Goal: Task Accomplishment & Management: Manage account settings

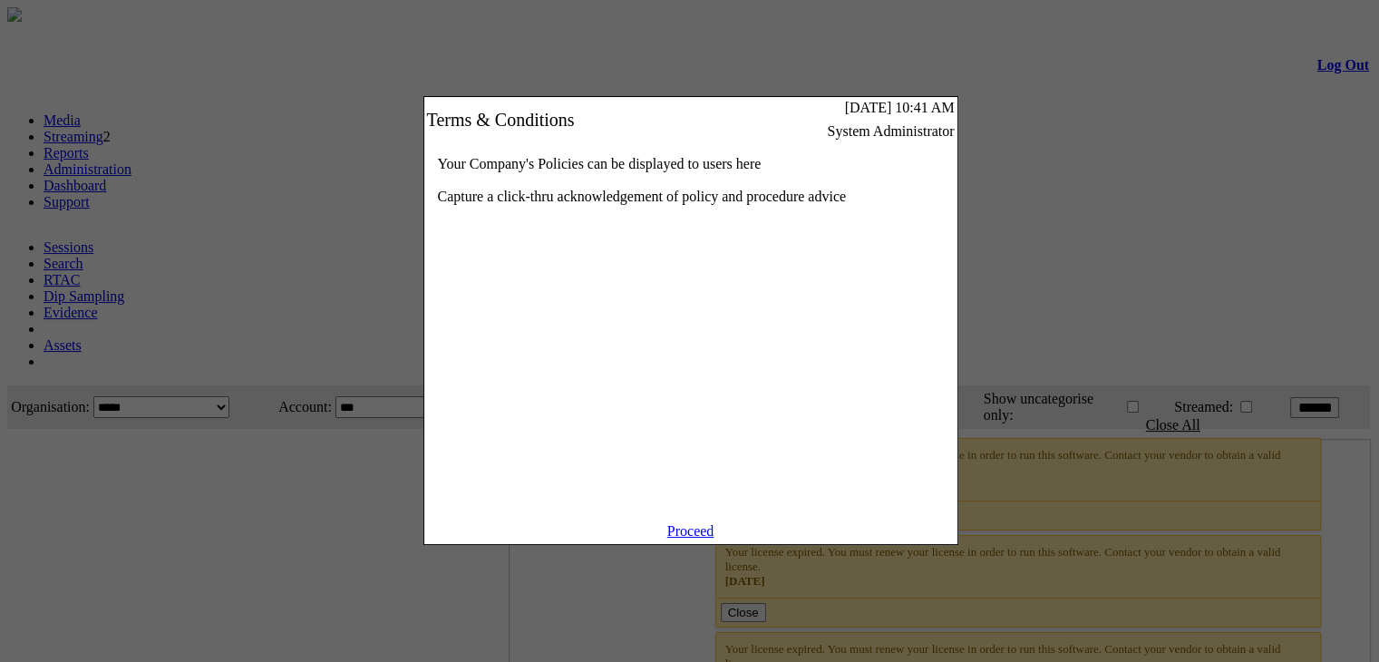
click at [687, 539] on link "Proceed" at bounding box center [690, 530] width 47 height 15
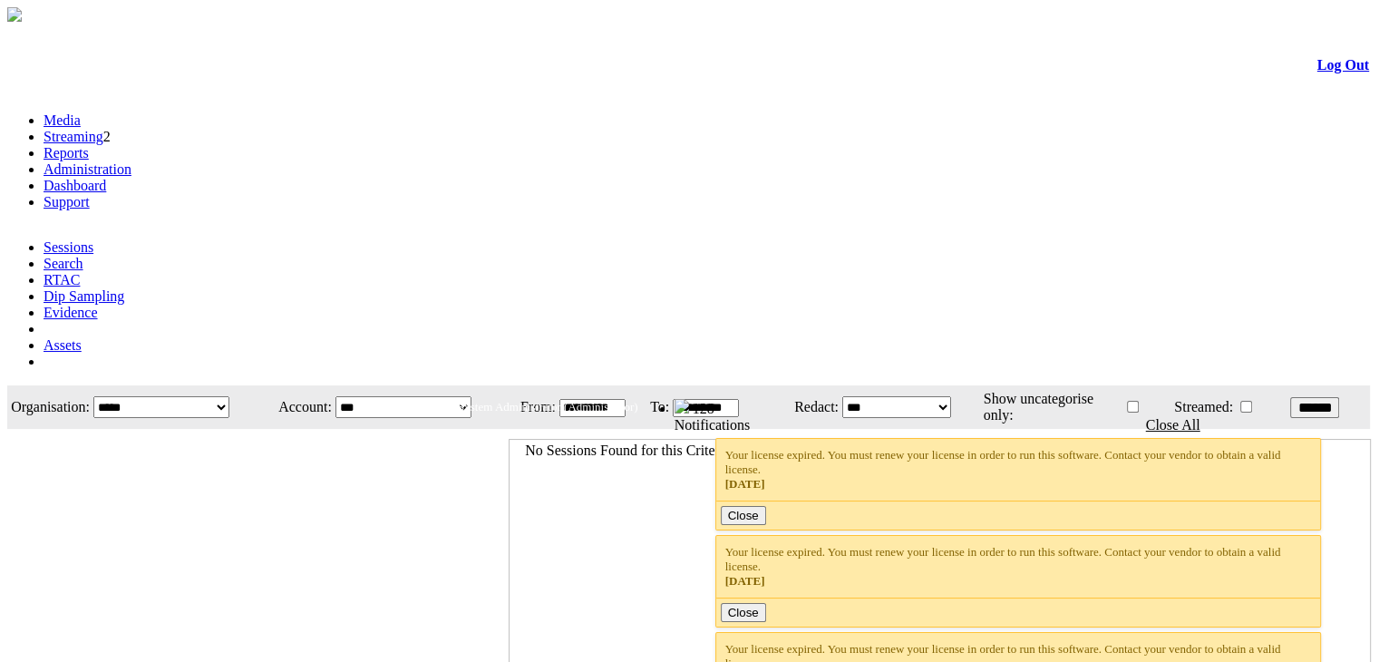
click at [132, 161] on link "Administration" at bounding box center [88, 168] width 88 height 15
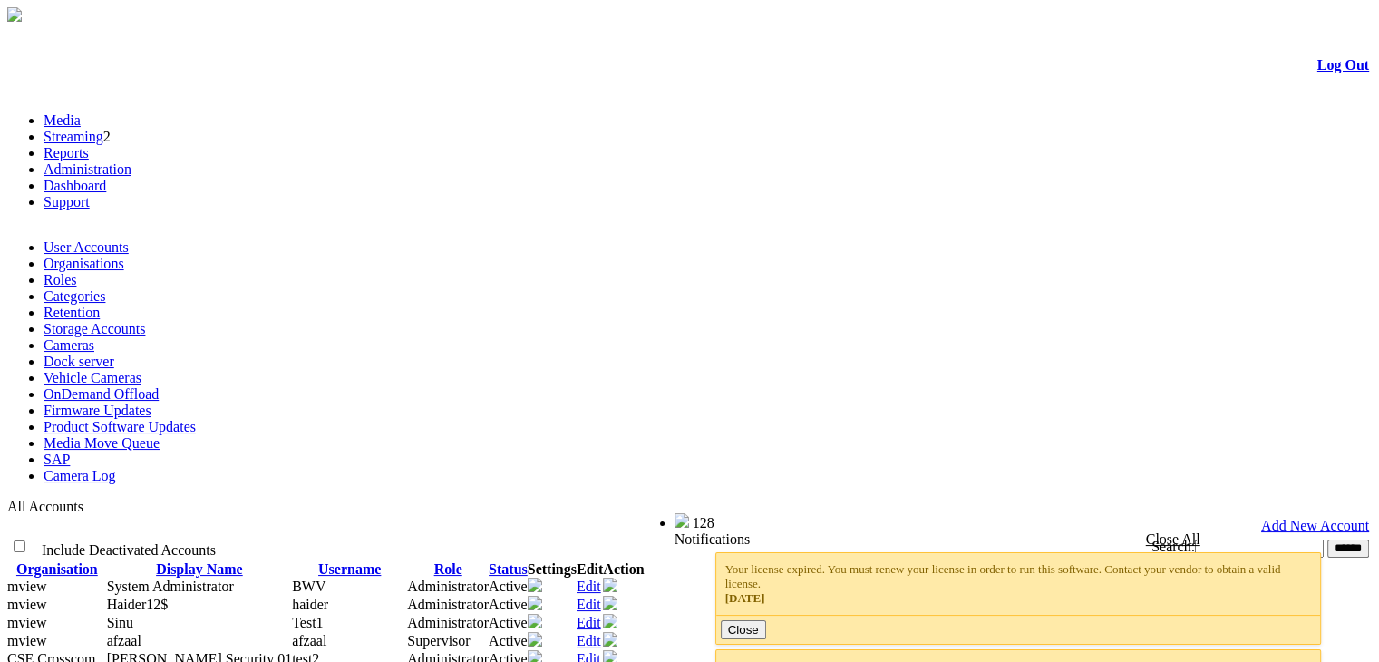
click at [196, 419] on link "Product Software Updates" at bounding box center [120, 426] width 152 height 15
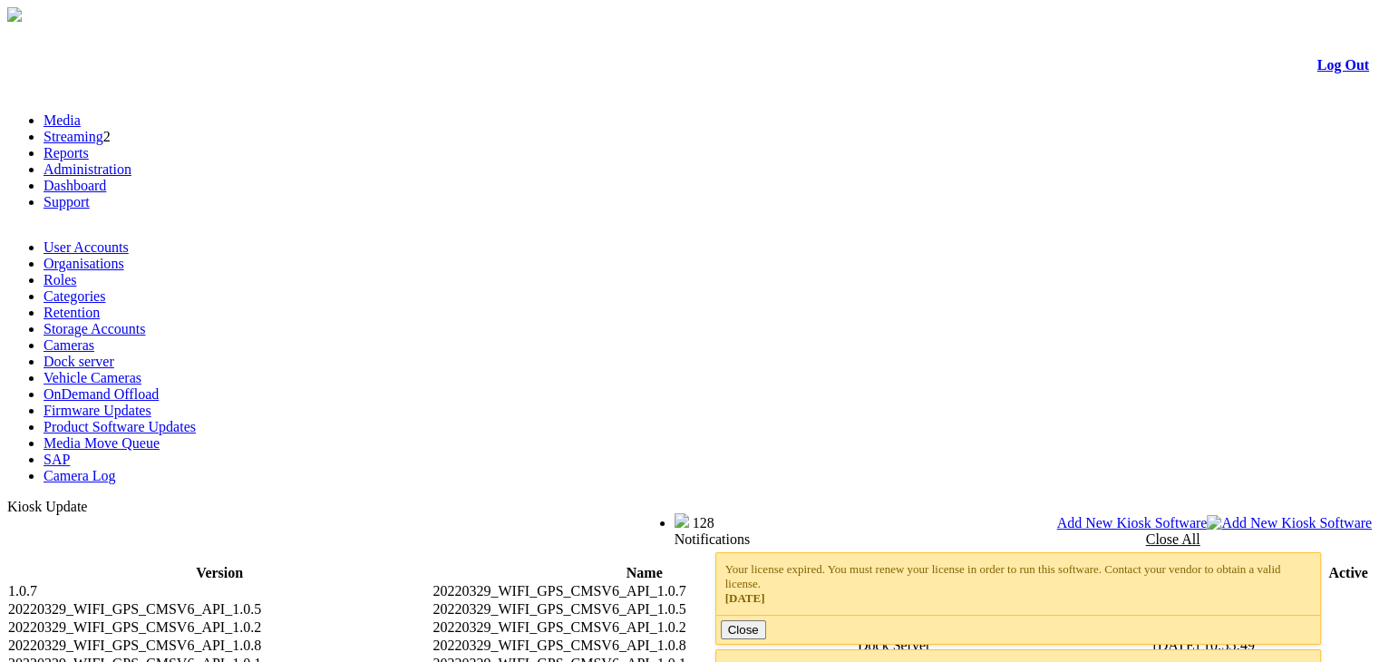
click at [1208, 515] on span "Add New Kiosk Software" at bounding box center [1132, 522] width 151 height 15
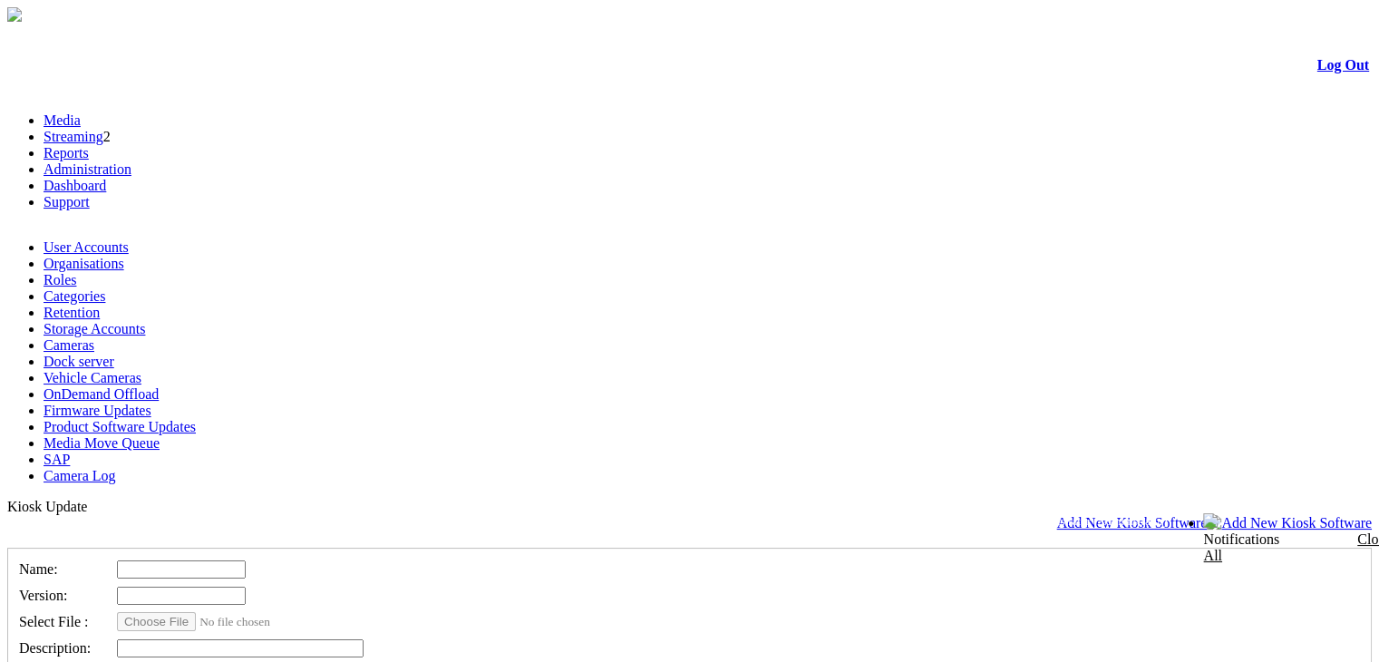
click at [81, 112] on link "Media" at bounding box center [62, 119] width 37 height 15
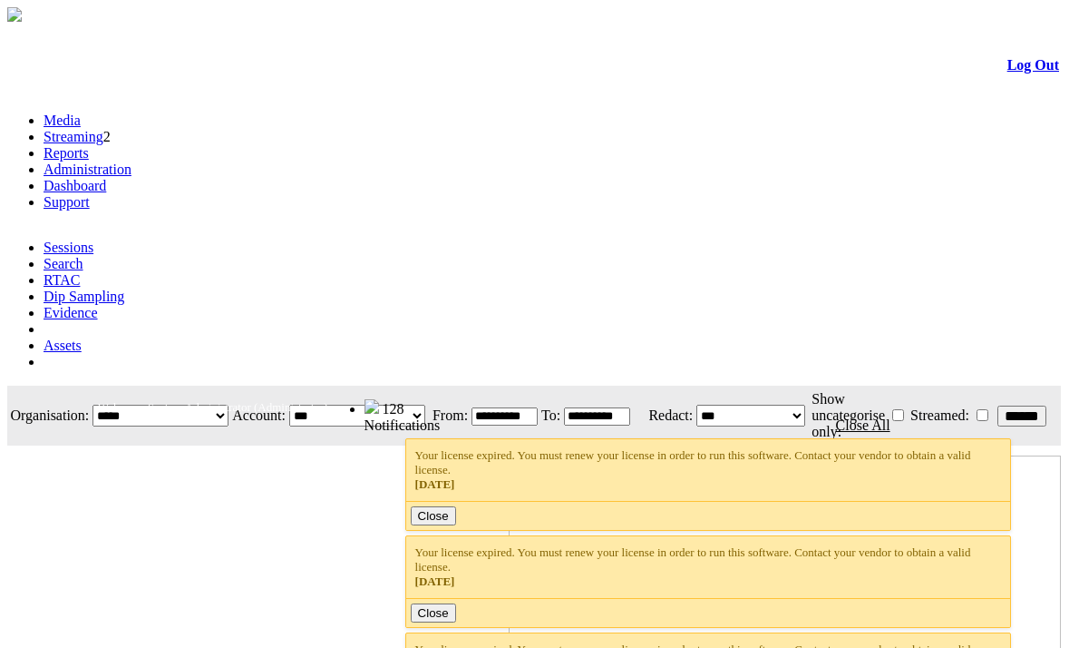
scroll to position [0, 54]
click at [83, 256] on link "Search" at bounding box center [64, 263] width 40 height 15
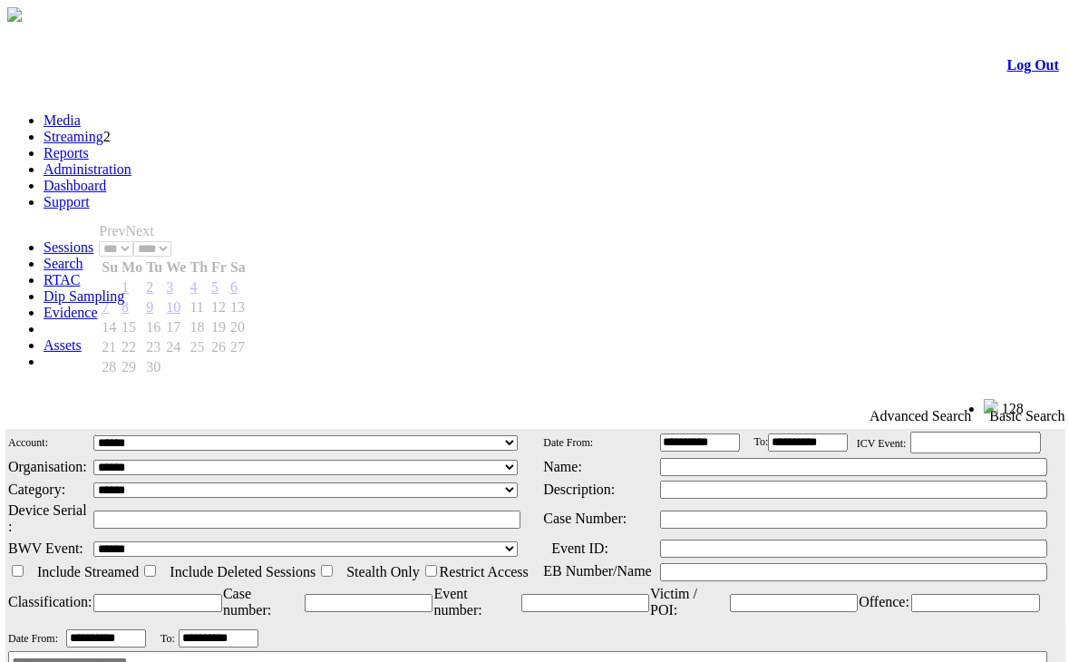
click at [146, 629] on input "**********" at bounding box center [106, 638] width 80 height 18
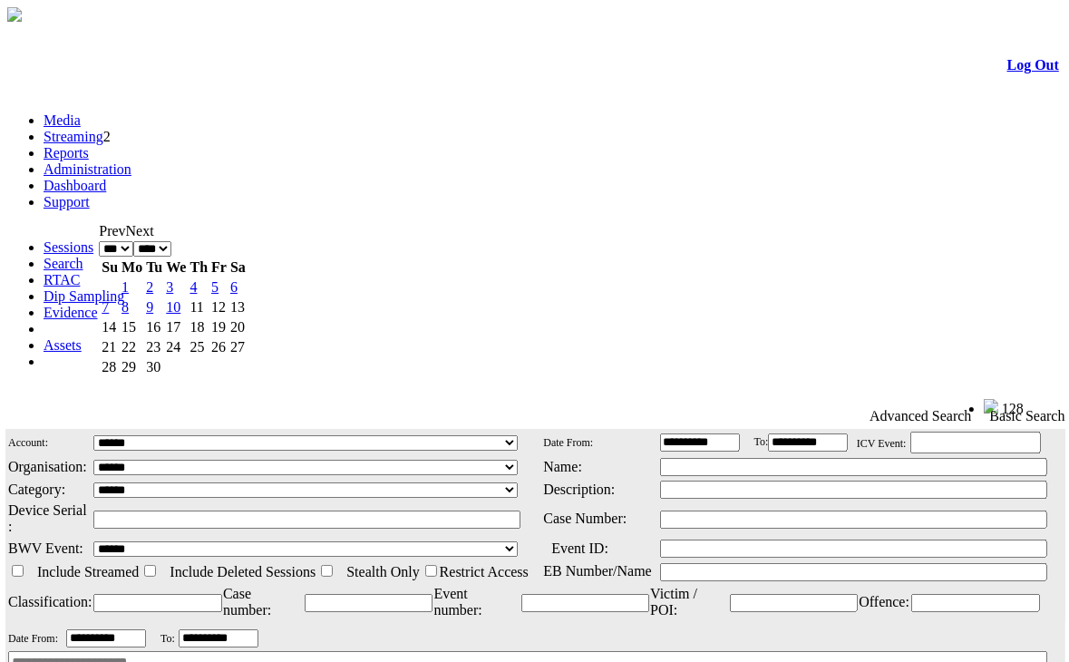
click at [133, 241] on select "*** *** *** *** *** *** *** *** ***" at bounding box center [116, 248] width 34 height 15
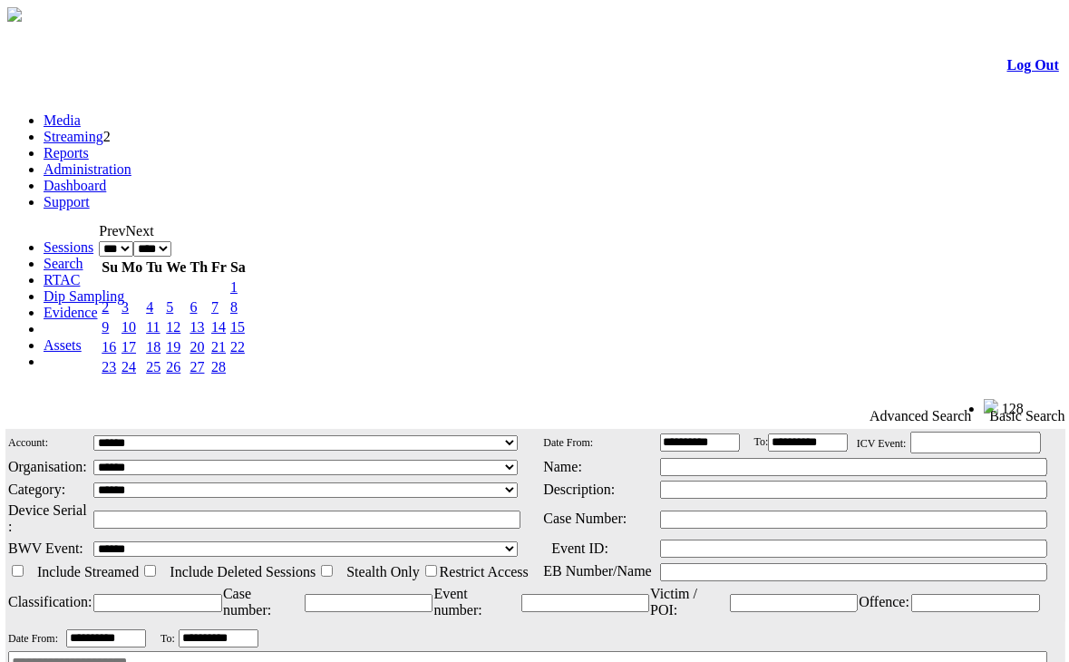
click at [238, 291] on link "1" at bounding box center [233, 286] width 7 height 15
type input "**********"
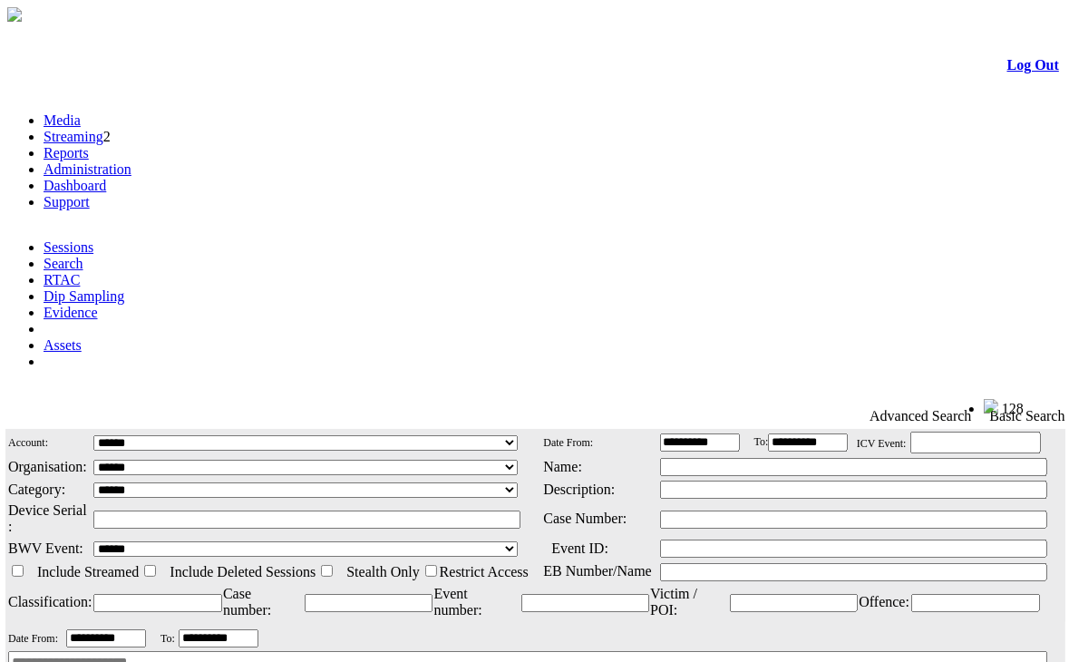
drag, startPoint x: 1009, startPoint y: 303, endPoint x: 1100, endPoint y: 8, distance: 308.7
click at [1068, 8] on html "Search Log Out Media Streaming 2 Reports Administration Dashboard Support" at bounding box center [534, 431] width 1069 height 862
click at [5, 409] on img at bounding box center [5, 409] width 0 height 0
click at [132, 161] on link "Administration" at bounding box center [88, 168] width 88 height 15
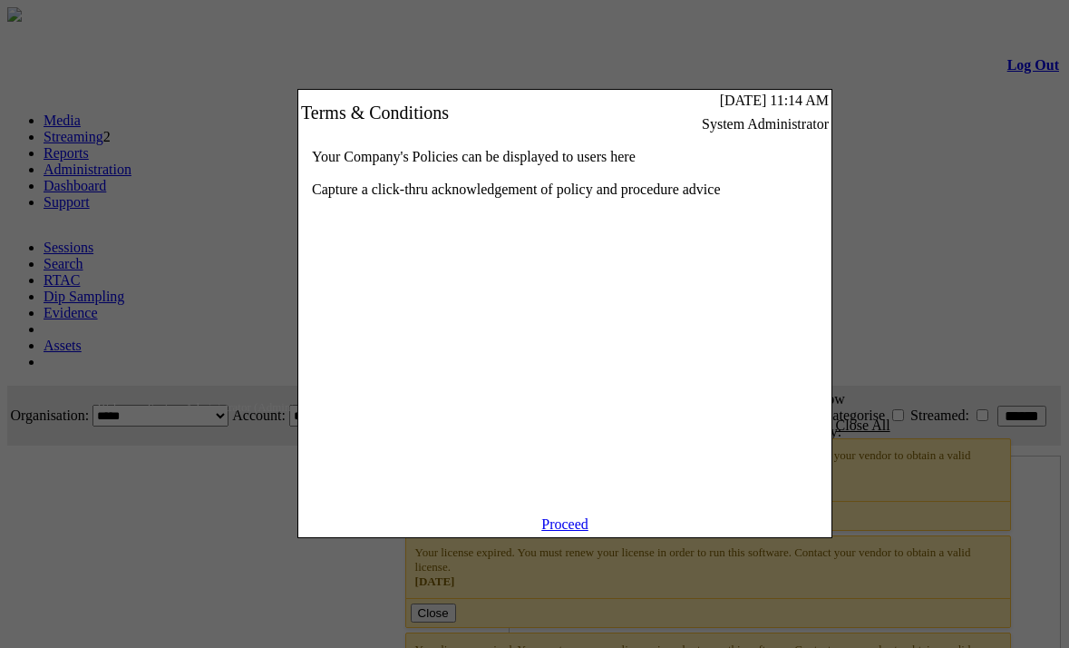
scroll to position [0, 54]
click at [560, 531] on link "Proceed" at bounding box center [564, 523] width 47 height 15
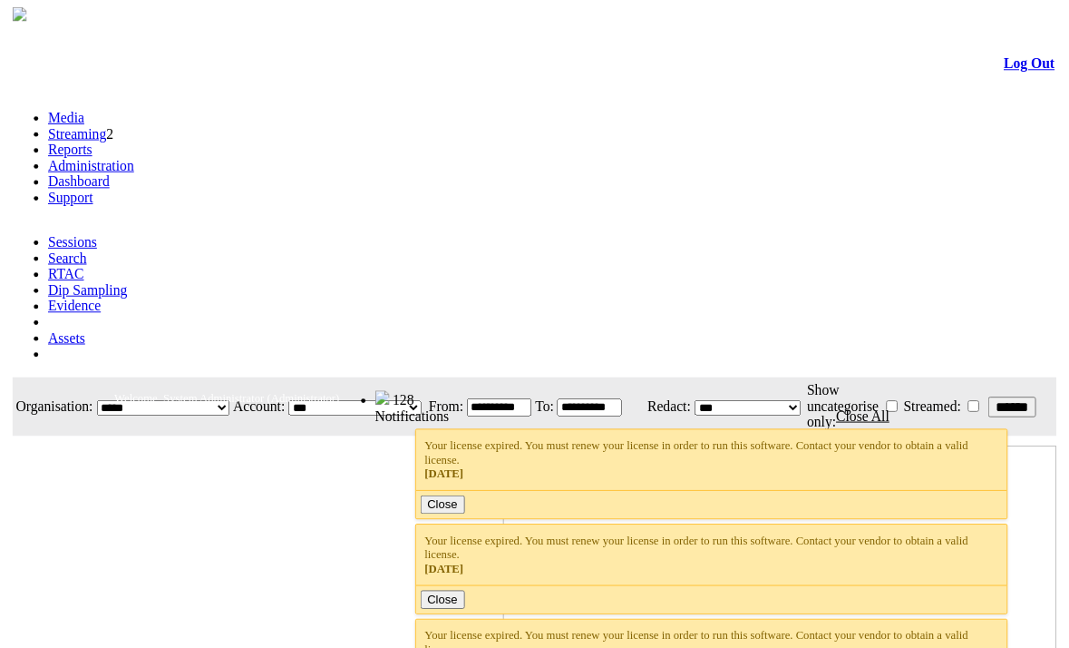
scroll to position [0, 54]
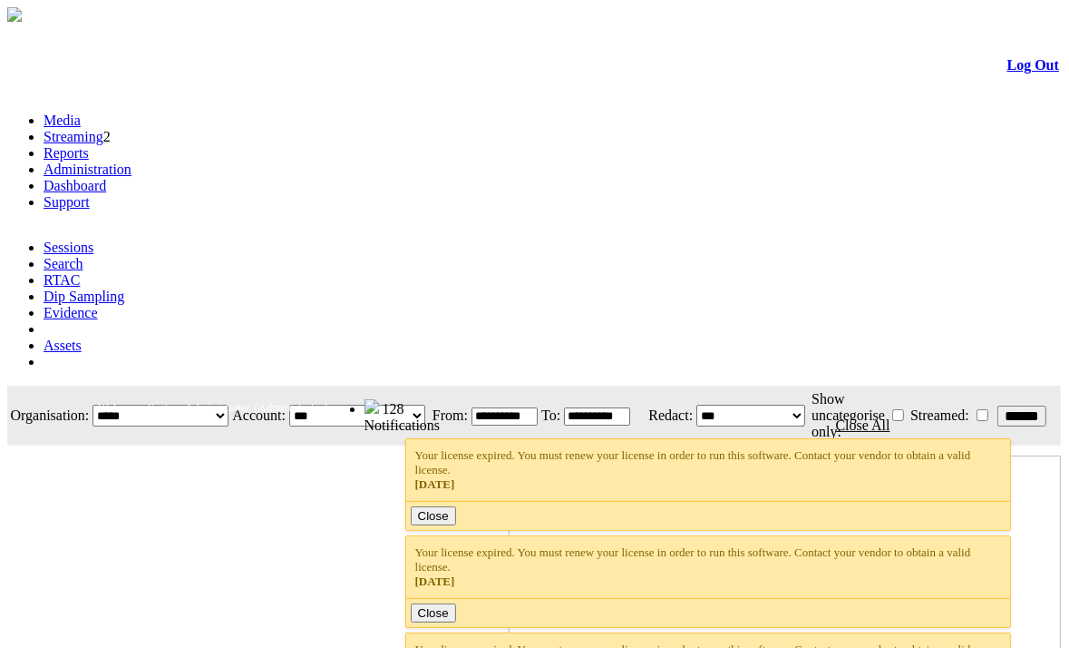
click at [132, 161] on link "Administration" at bounding box center [88, 168] width 88 height 15
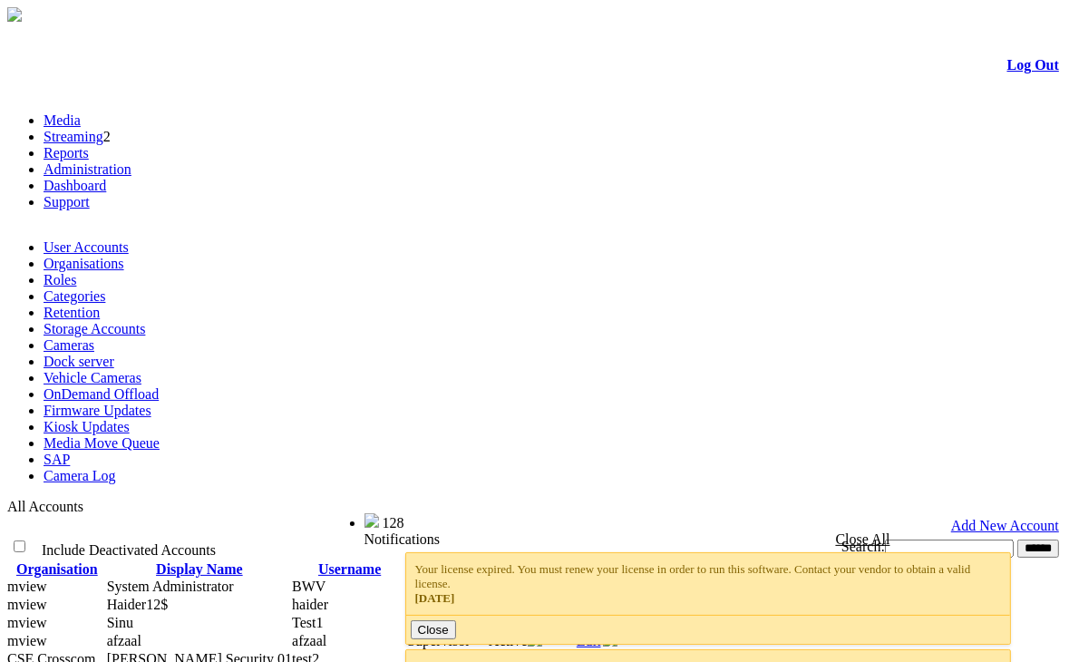
click at [109, 419] on link "Kiosk Updates" at bounding box center [87, 426] width 86 height 15
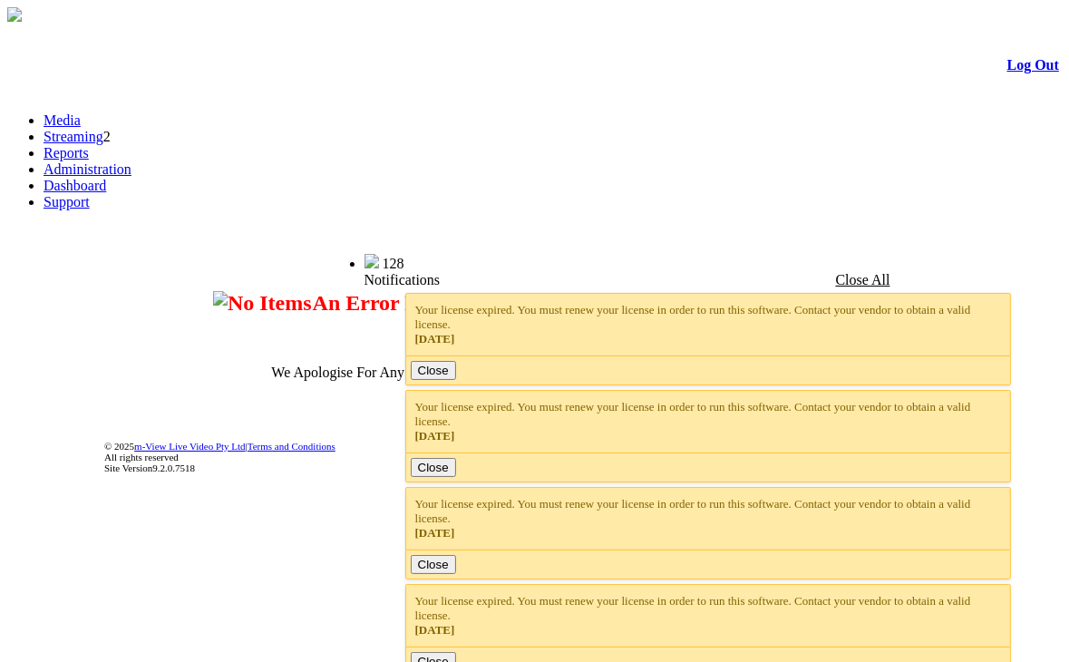
click at [132, 161] on link "Administration" at bounding box center [88, 168] width 88 height 15
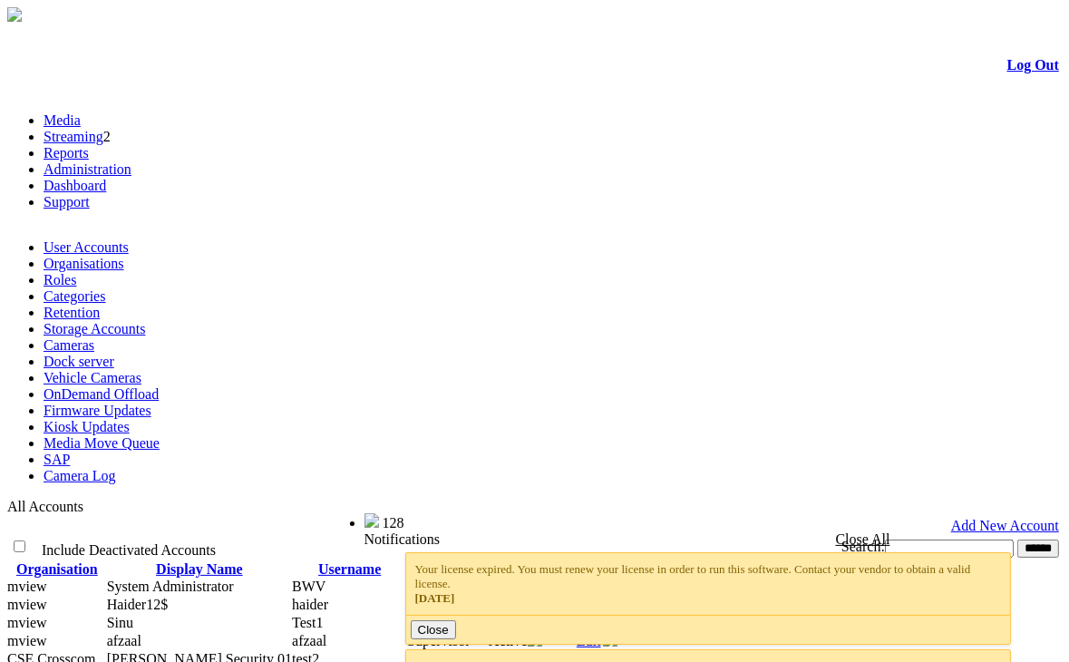
click at [109, 419] on link "Kiosk Updates" at bounding box center [87, 426] width 86 height 15
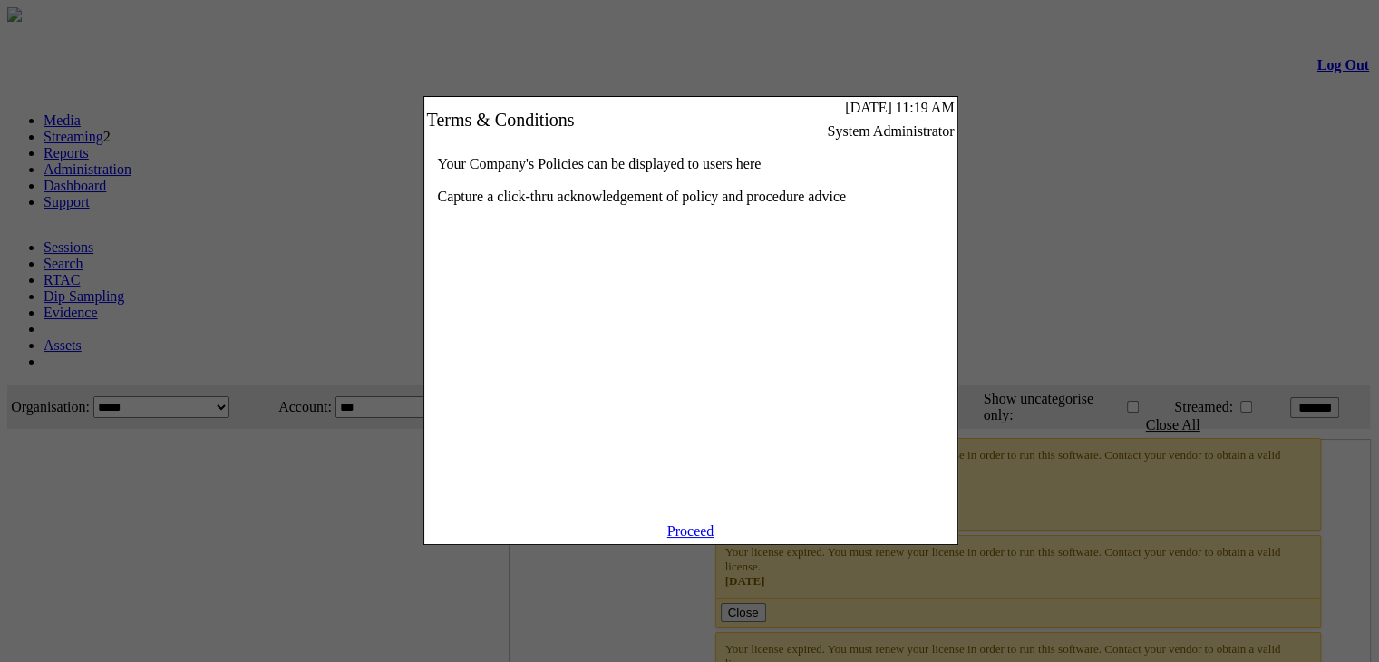
click at [684, 539] on link "Proceed" at bounding box center [690, 530] width 47 height 15
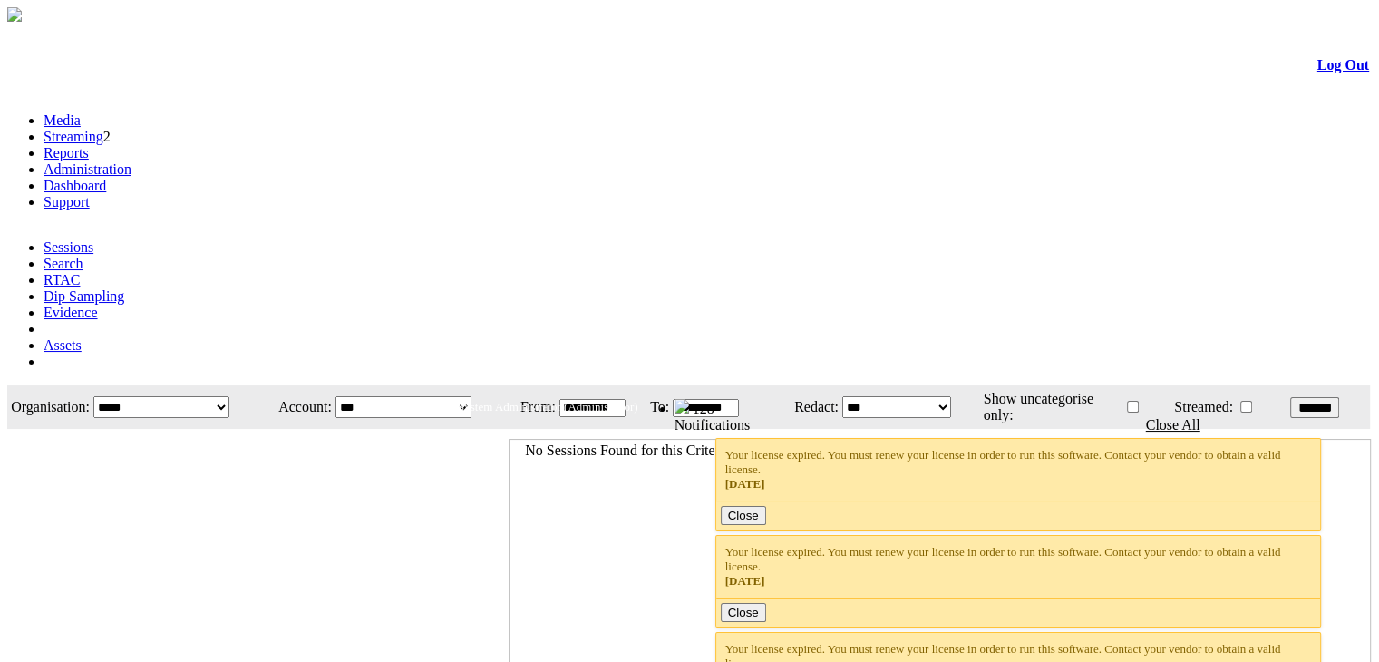
click at [132, 161] on link "Administration" at bounding box center [88, 168] width 88 height 15
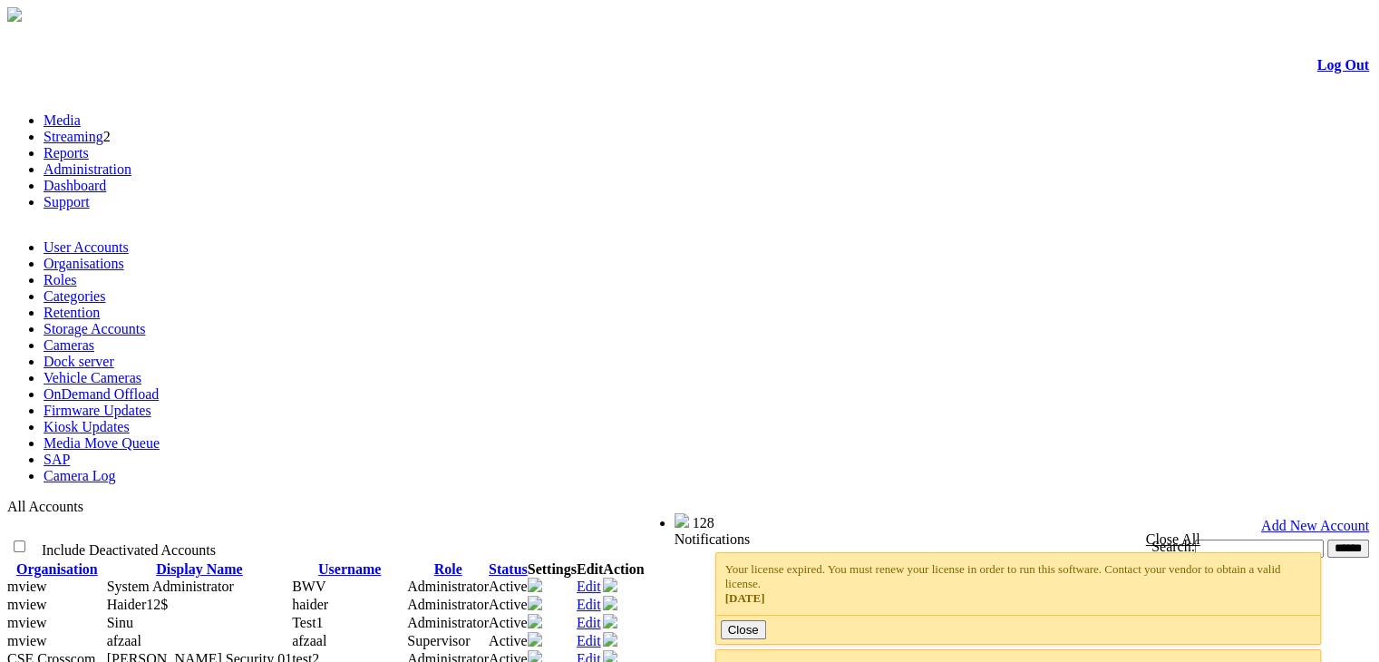
click at [130, 419] on link "Kiosk Updates" at bounding box center [87, 426] width 86 height 15
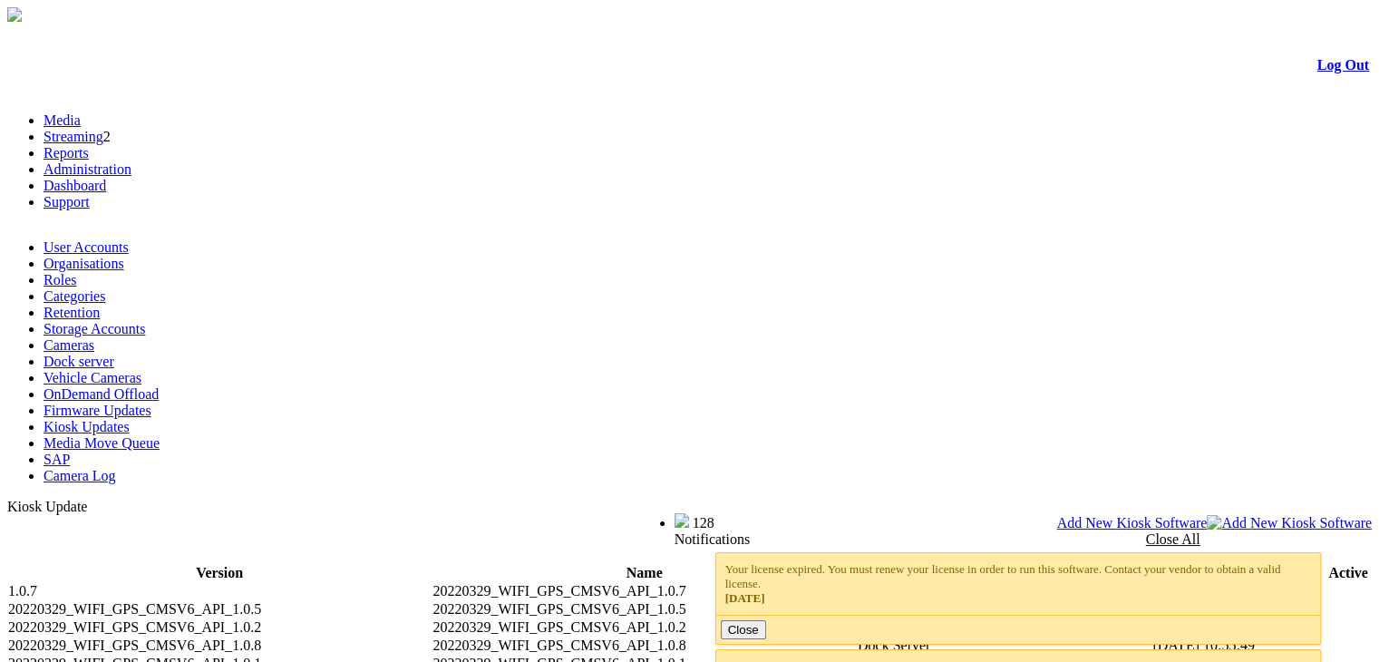
click at [1208, 515] on span "Add New Kiosk Software" at bounding box center [1132, 522] width 151 height 15
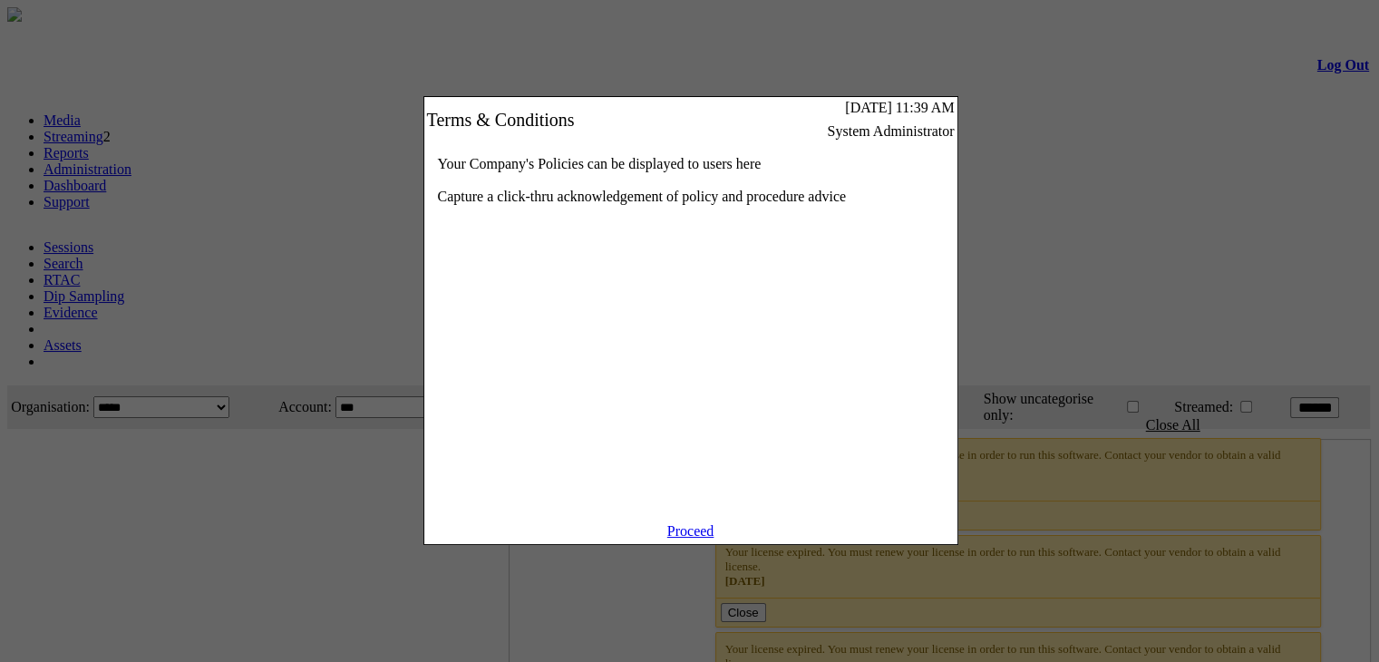
click at [691, 539] on link "Proceed" at bounding box center [690, 530] width 47 height 15
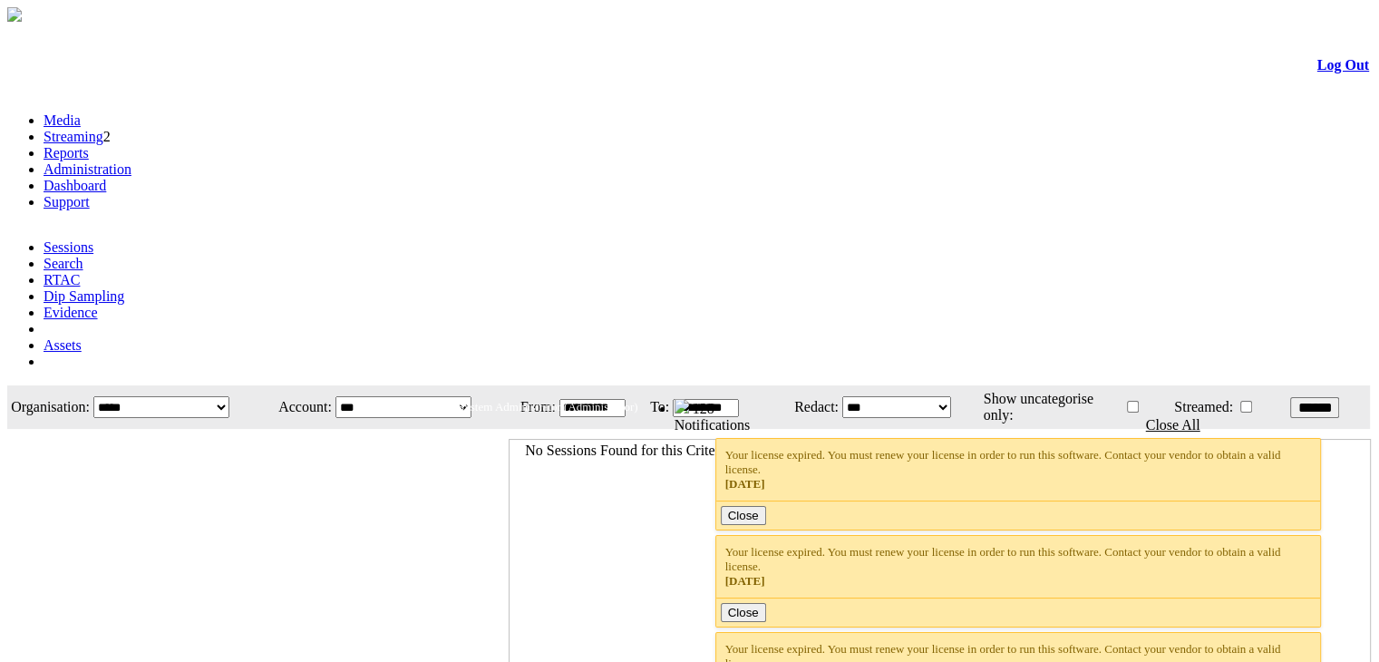
click at [132, 161] on link "Administration" at bounding box center [88, 168] width 88 height 15
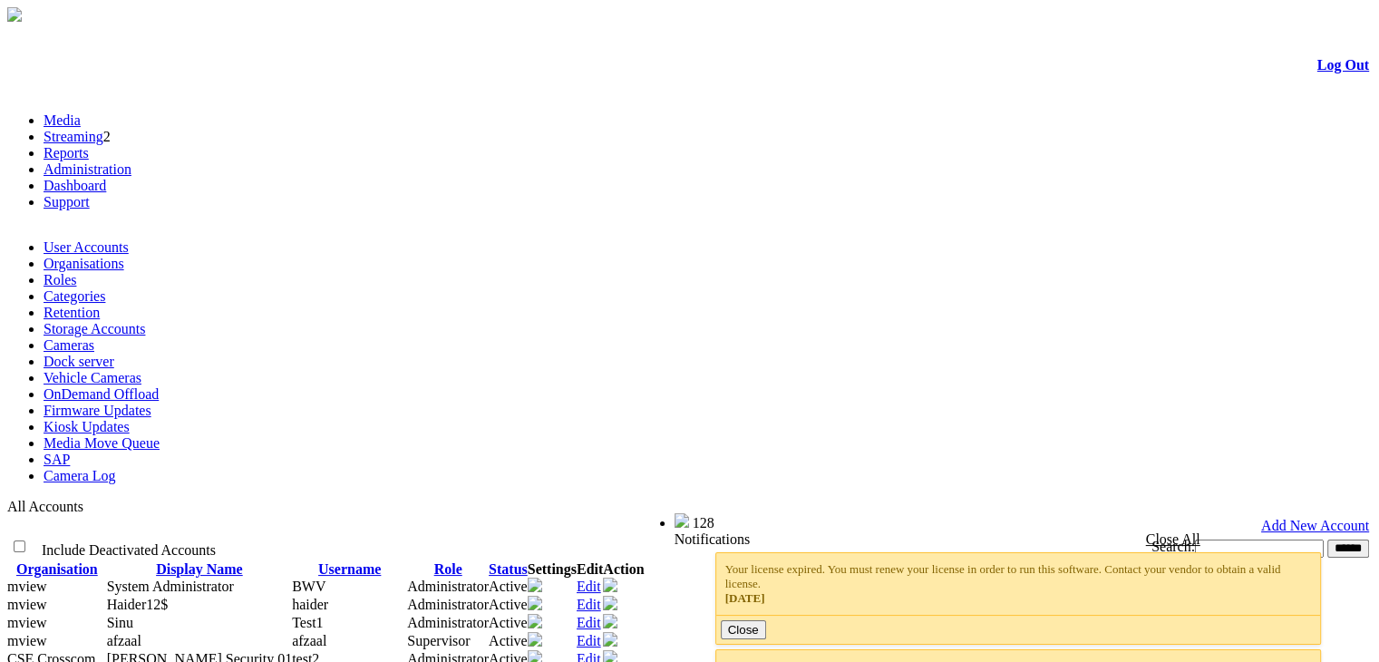
click at [130, 419] on link "Kiosk Updates" at bounding box center [87, 426] width 86 height 15
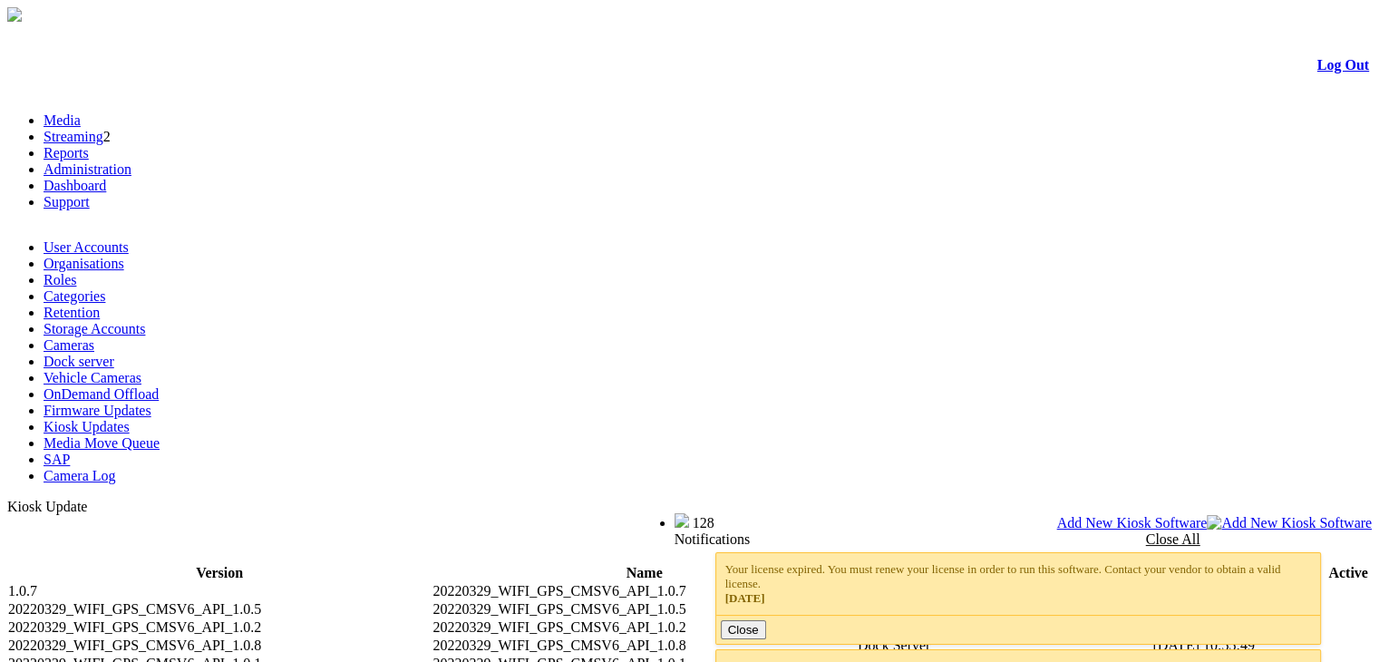
click at [1233, 499] on div "**********" at bounding box center [689, 613] width 1365 height 229
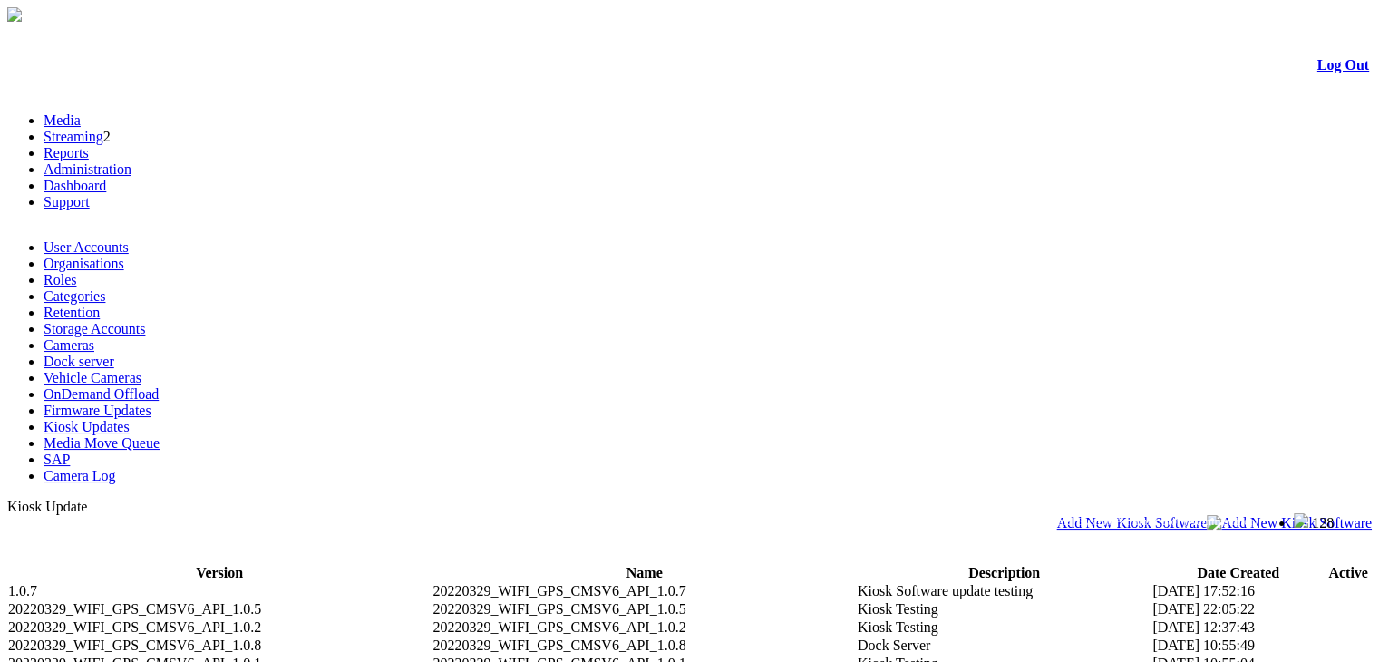
click at [1208, 515] on span "Add New Kiosk Software" at bounding box center [1132, 522] width 151 height 15
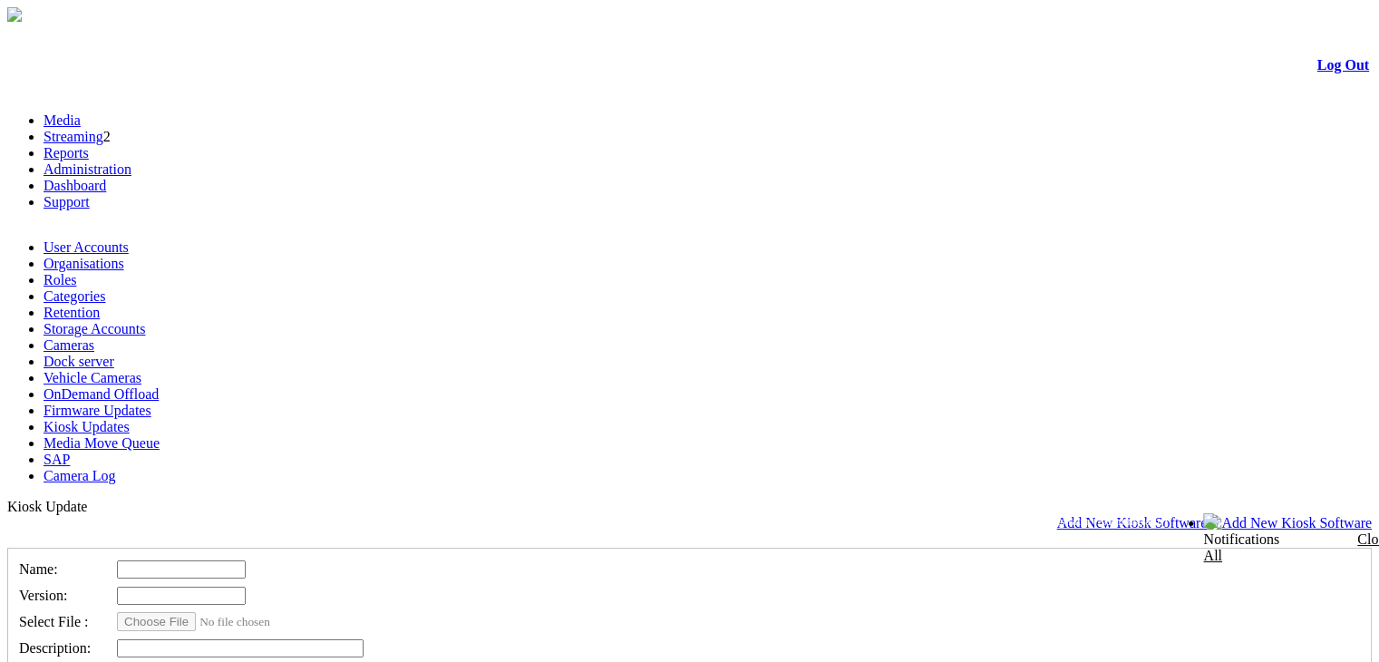
click at [1208, 515] on span "Add New Kiosk Software" at bounding box center [1132, 522] width 151 height 15
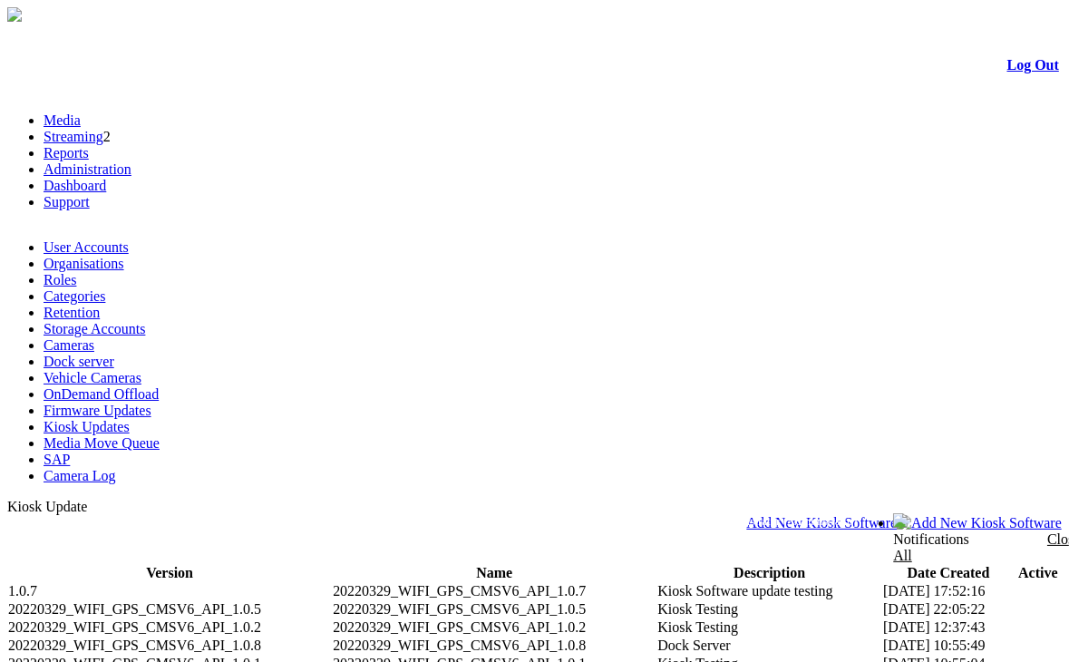
click at [132, 161] on link "Administration" at bounding box center [88, 168] width 88 height 15
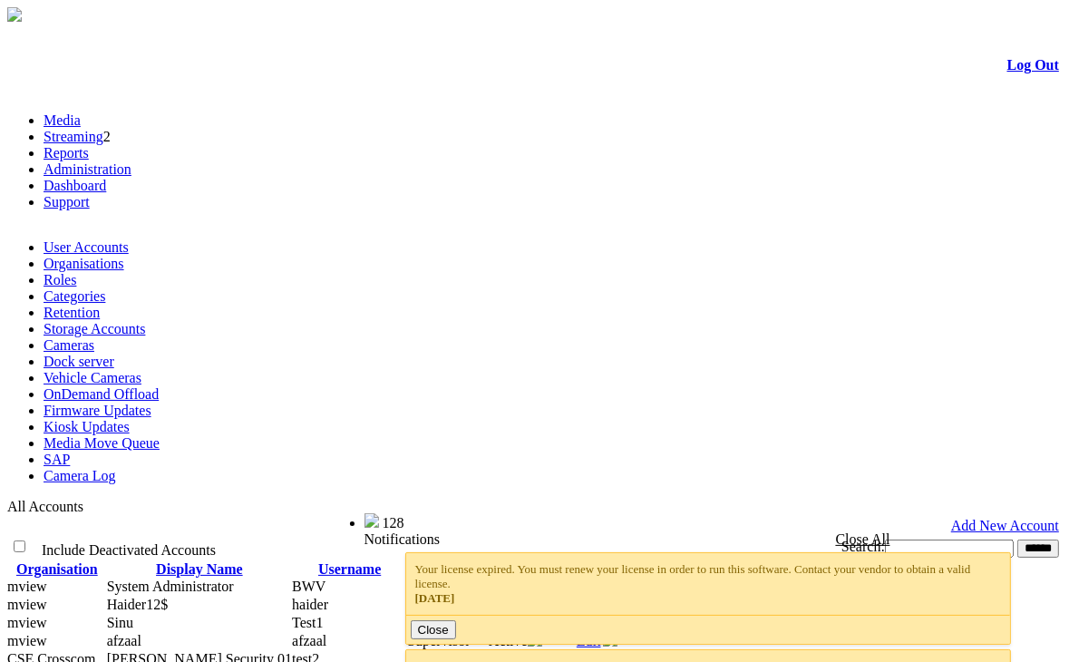
click at [112, 419] on link "Kiosk Updates" at bounding box center [87, 426] width 86 height 15
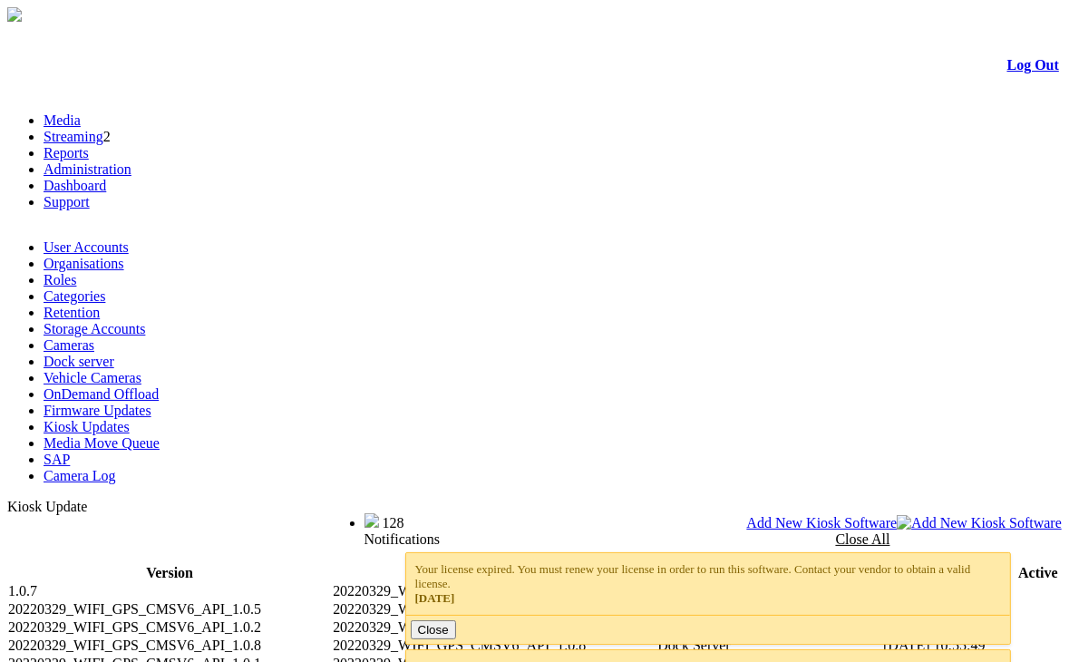
click at [243, 564] on th "Version" at bounding box center [169, 573] width 325 height 18
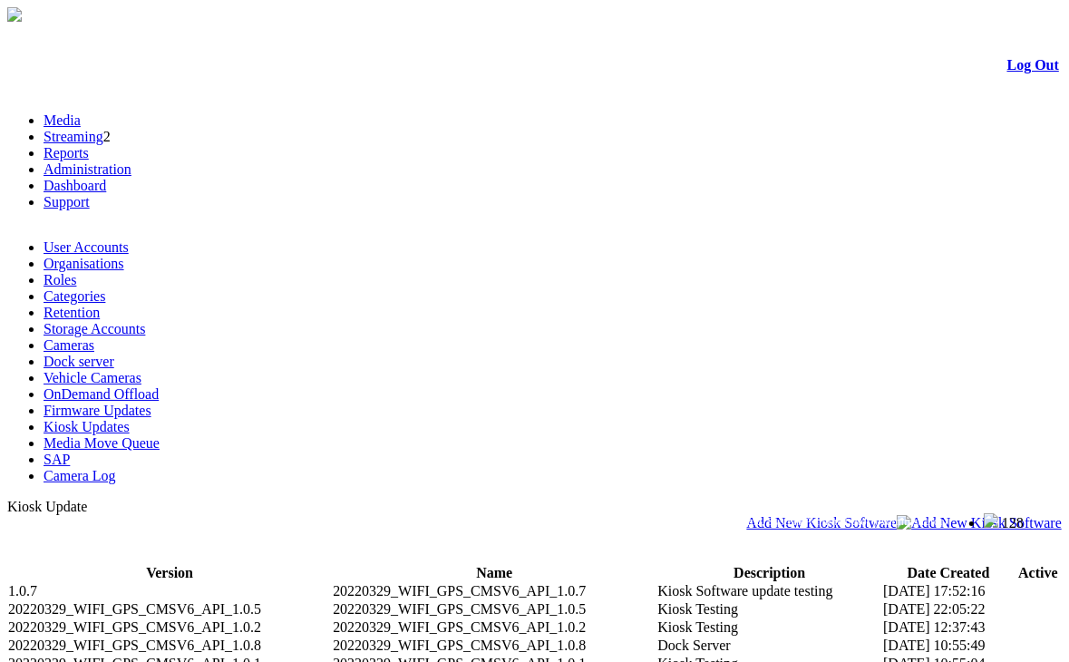
click at [243, 564] on th "Version" at bounding box center [169, 573] width 325 height 18
click at [571, 564] on th "Name" at bounding box center [494, 573] width 325 height 18
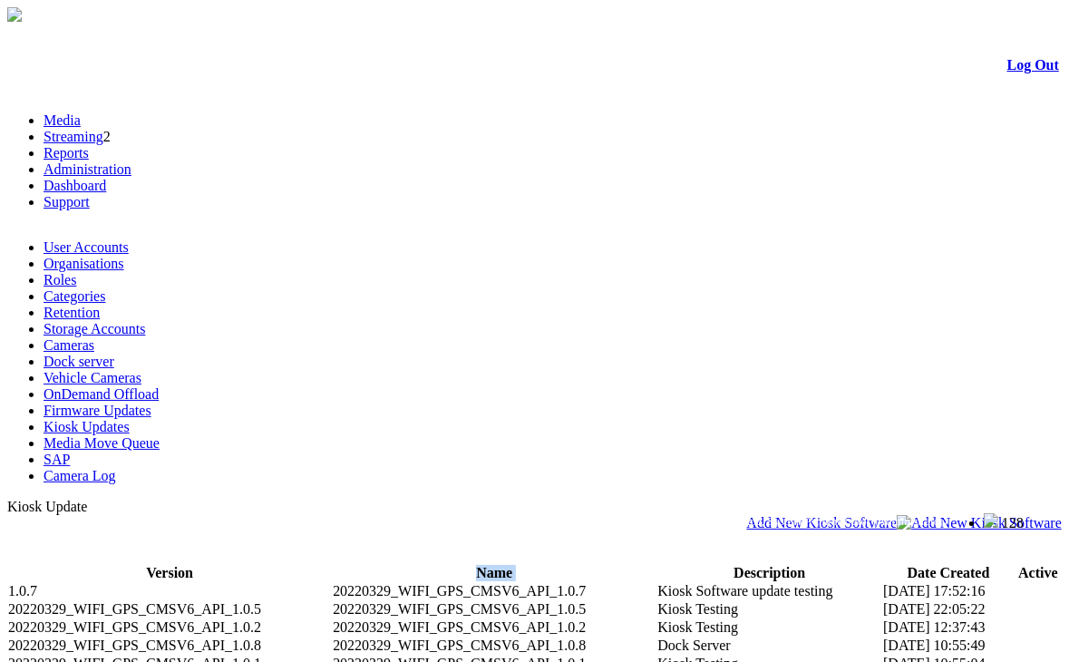
click at [571, 564] on th "Name" at bounding box center [494, 573] width 325 height 18
click at [742, 637] on td "Dock Server" at bounding box center [770, 646] width 226 height 18
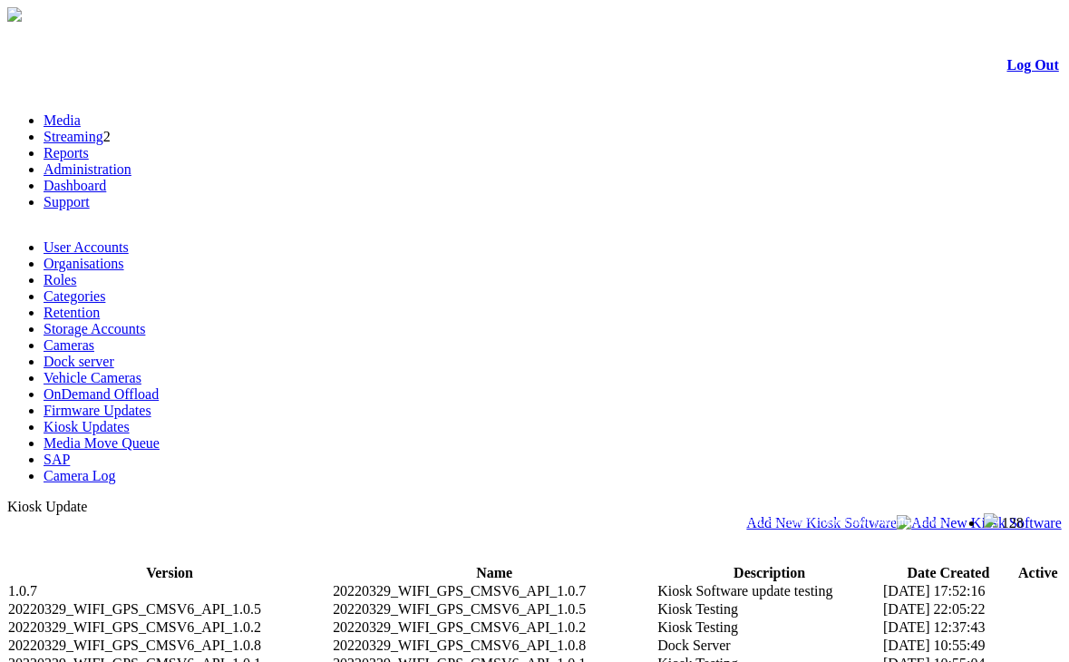
click at [795, 564] on th "Description" at bounding box center [770, 573] width 226 height 18
click at [267, 564] on th "Version" at bounding box center [169, 573] width 325 height 18
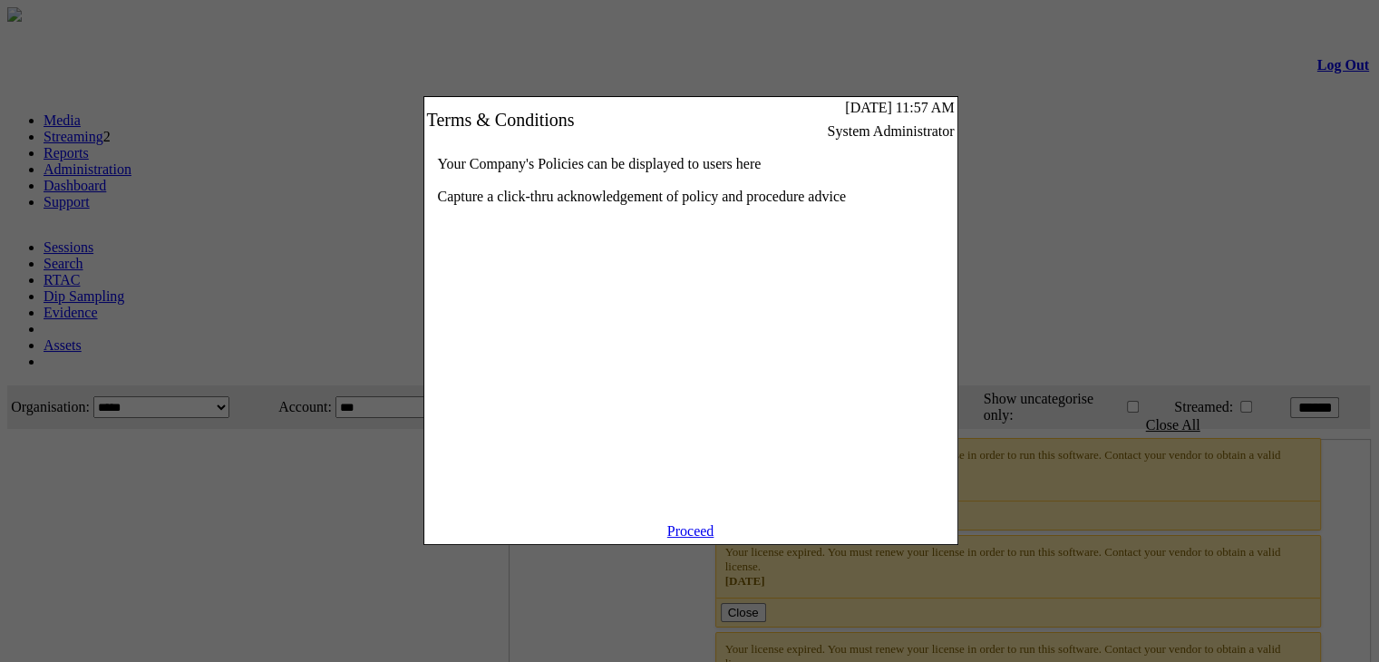
click at [704, 539] on link "Proceed" at bounding box center [690, 530] width 47 height 15
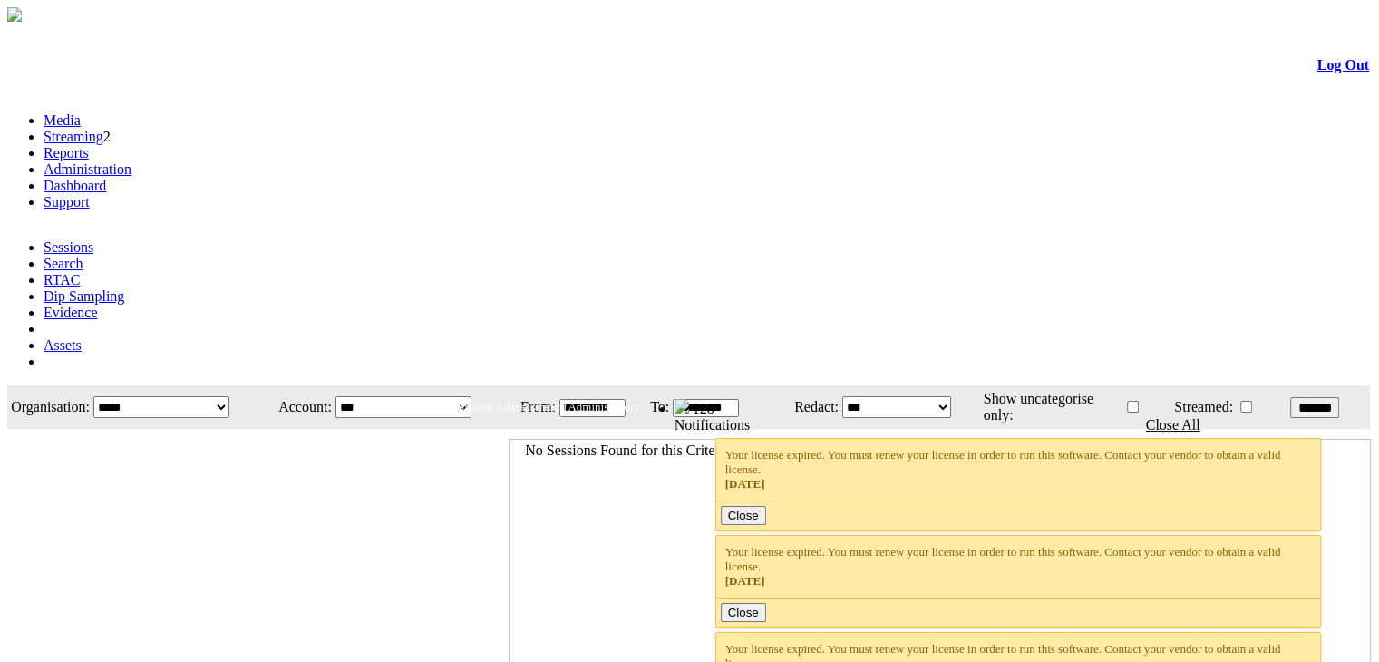
click at [132, 161] on link "Administration" at bounding box center [88, 168] width 88 height 15
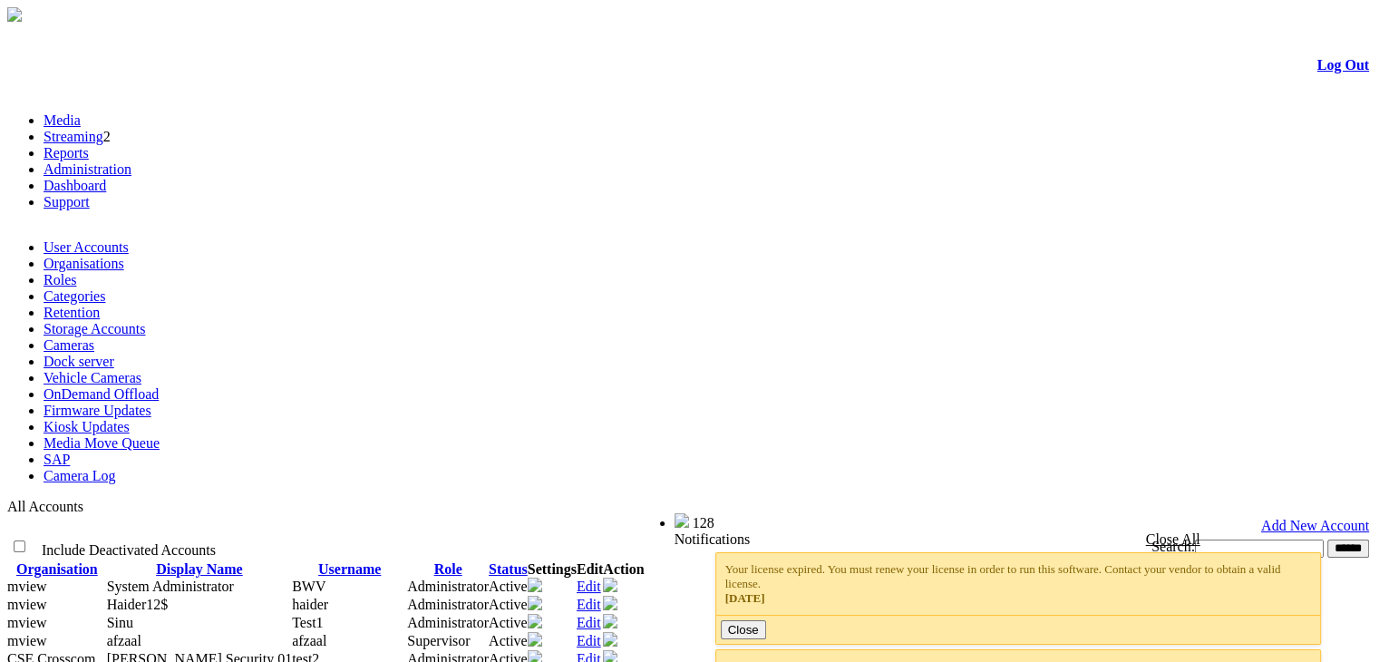
click at [130, 419] on link "Kiosk Updates" at bounding box center [87, 426] width 86 height 15
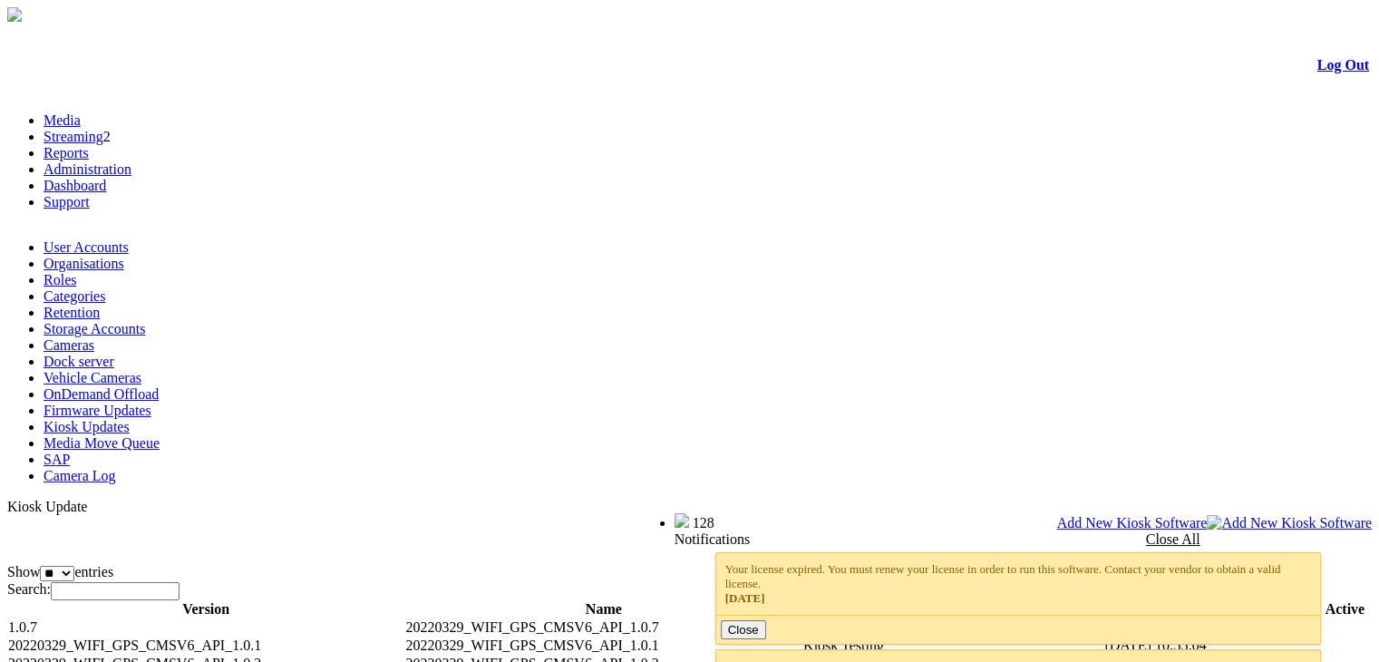
click at [772, 600] on th "Name" at bounding box center [602, 609] width 397 height 18
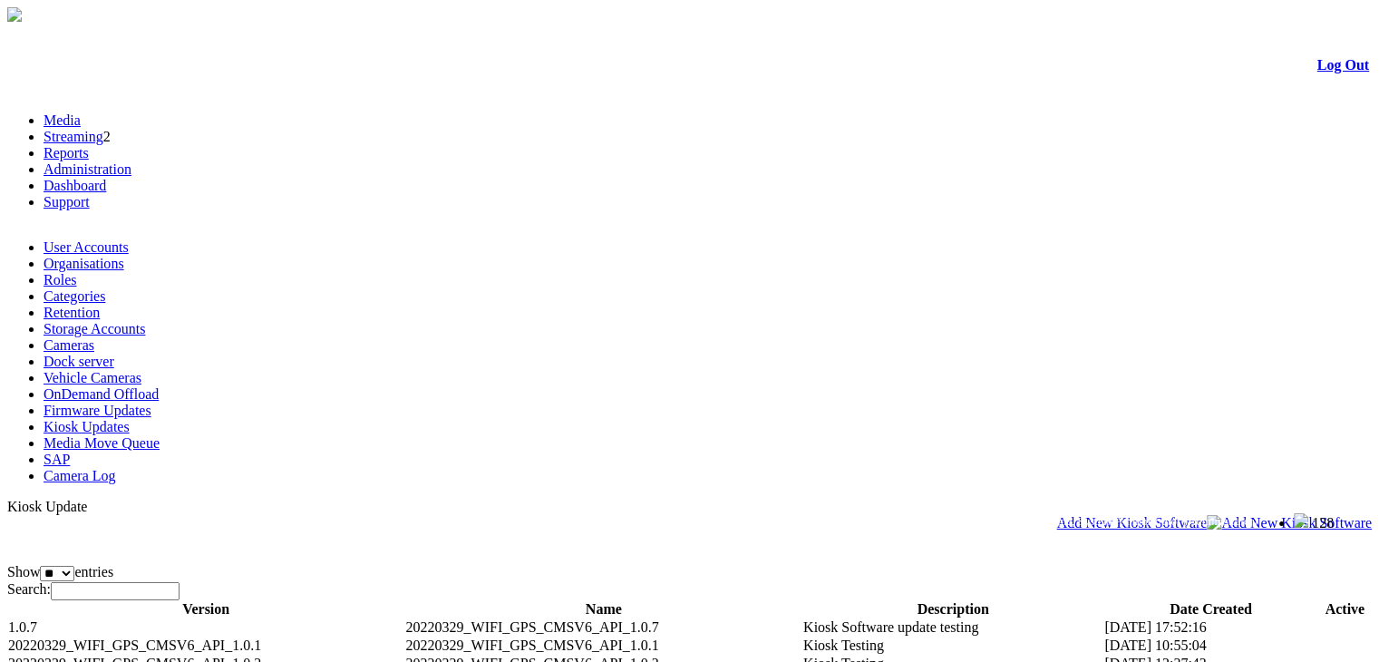
click at [1330, 600] on th "Active" at bounding box center [1345, 609] width 54 height 18
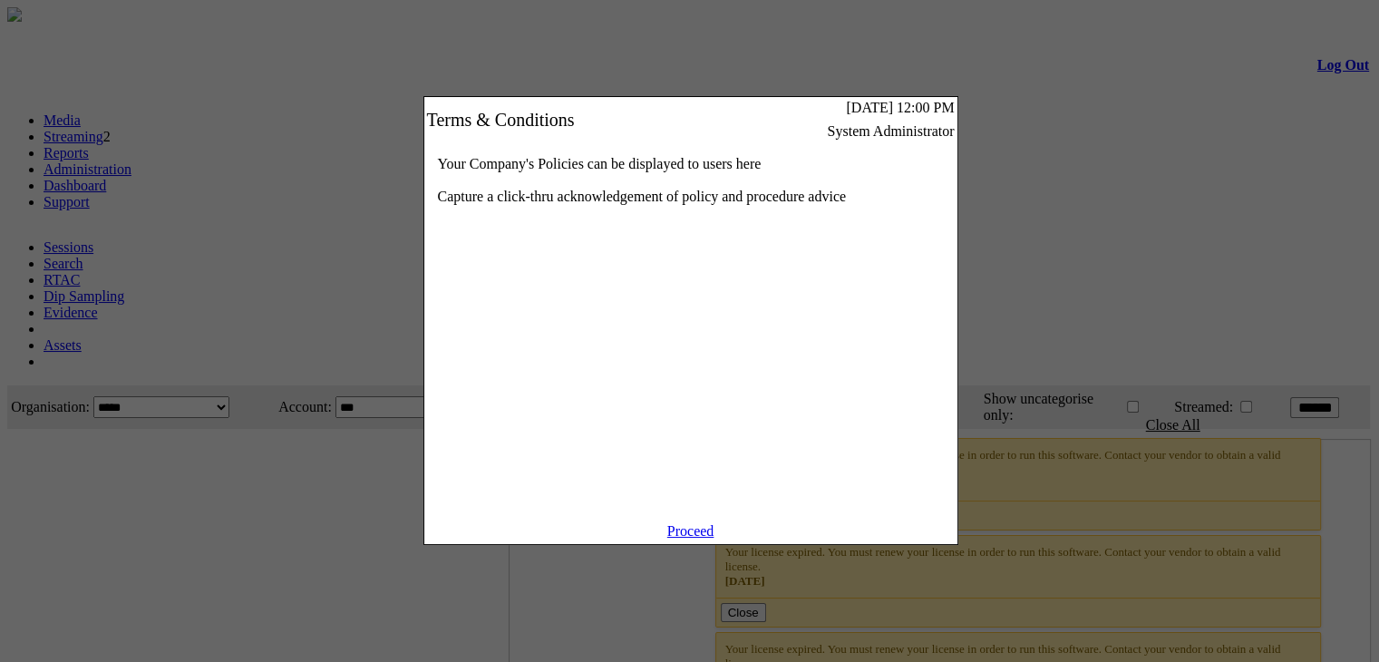
click at [693, 539] on link "Proceed" at bounding box center [690, 530] width 47 height 15
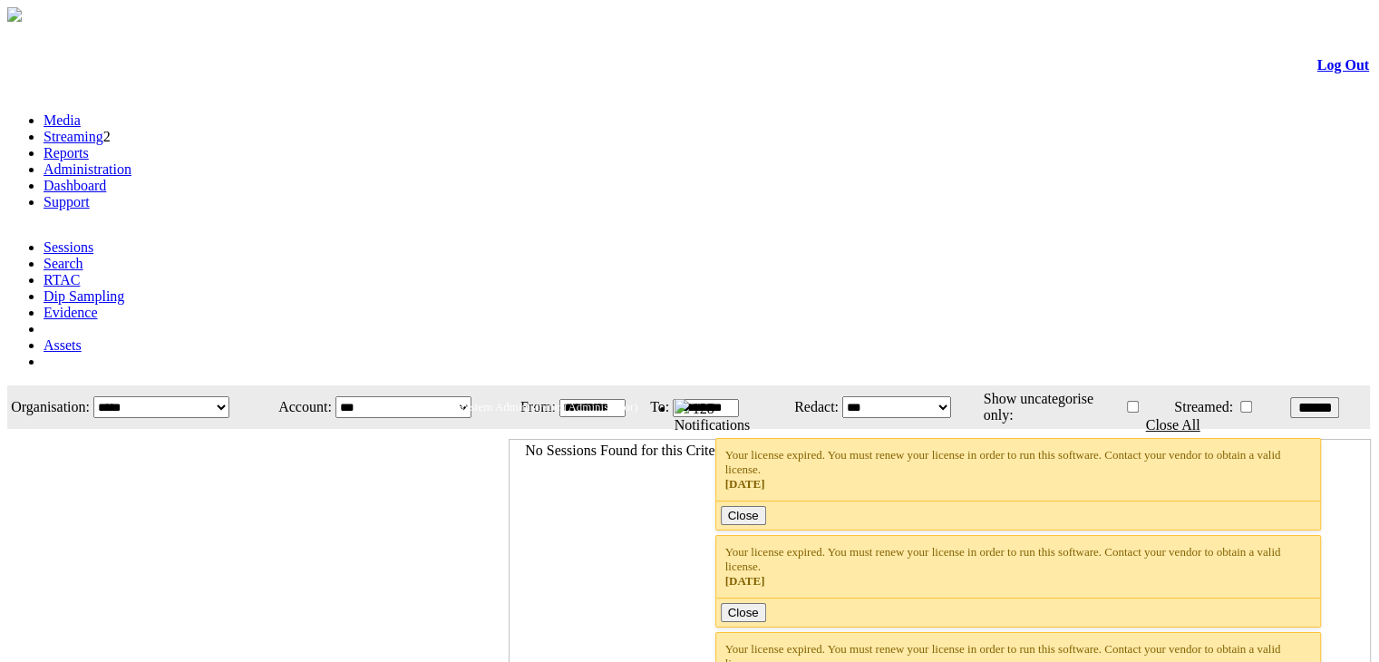
click at [132, 161] on link "Administration" at bounding box center [88, 168] width 88 height 15
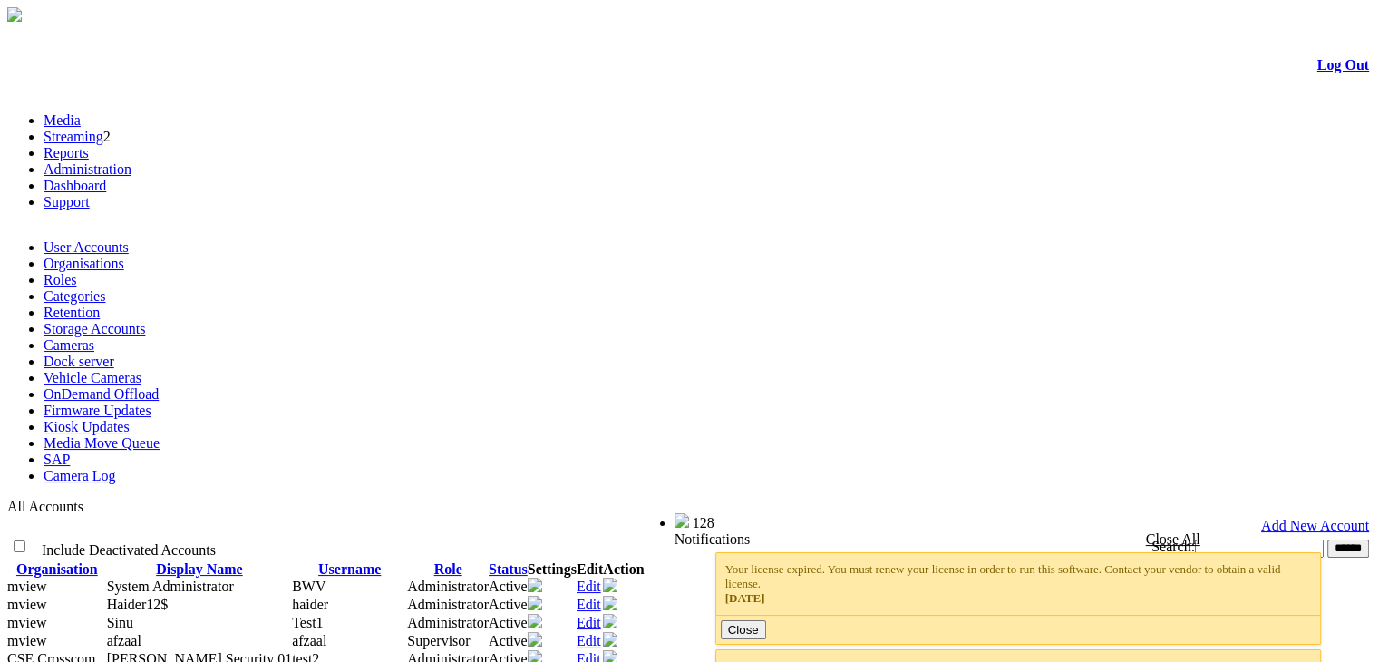
click at [130, 419] on link "Kiosk Updates" at bounding box center [87, 426] width 86 height 15
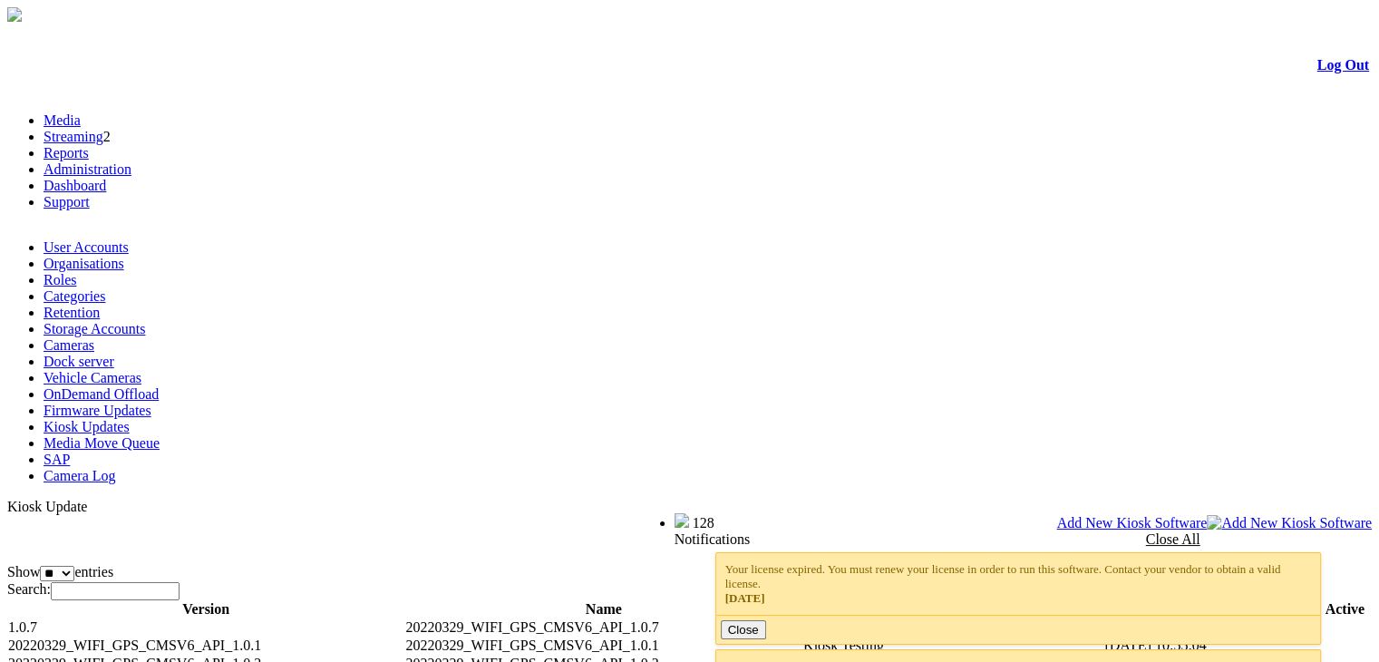
click at [1208, 515] on span "Add New Kiosk Software" at bounding box center [1132, 522] width 151 height 15
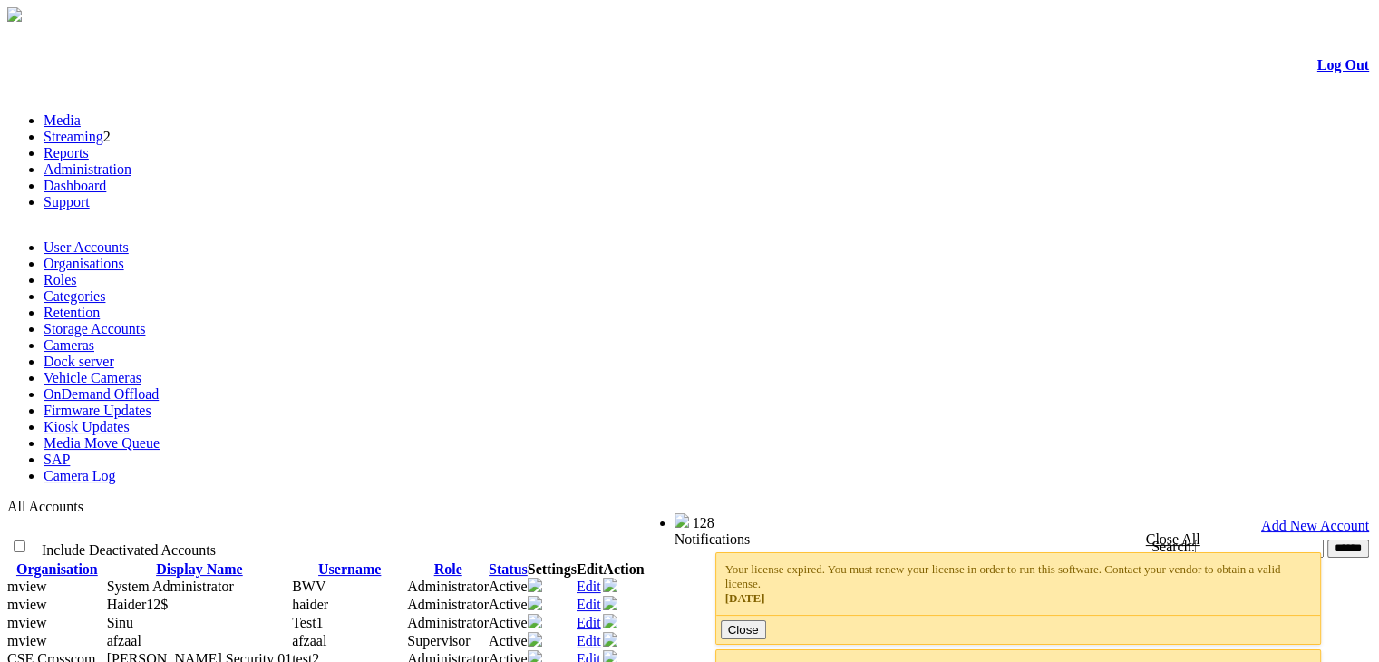
click at [130, 419] on link "Kiosk Updates" at bounding box center [87, 426] width 86 height 15
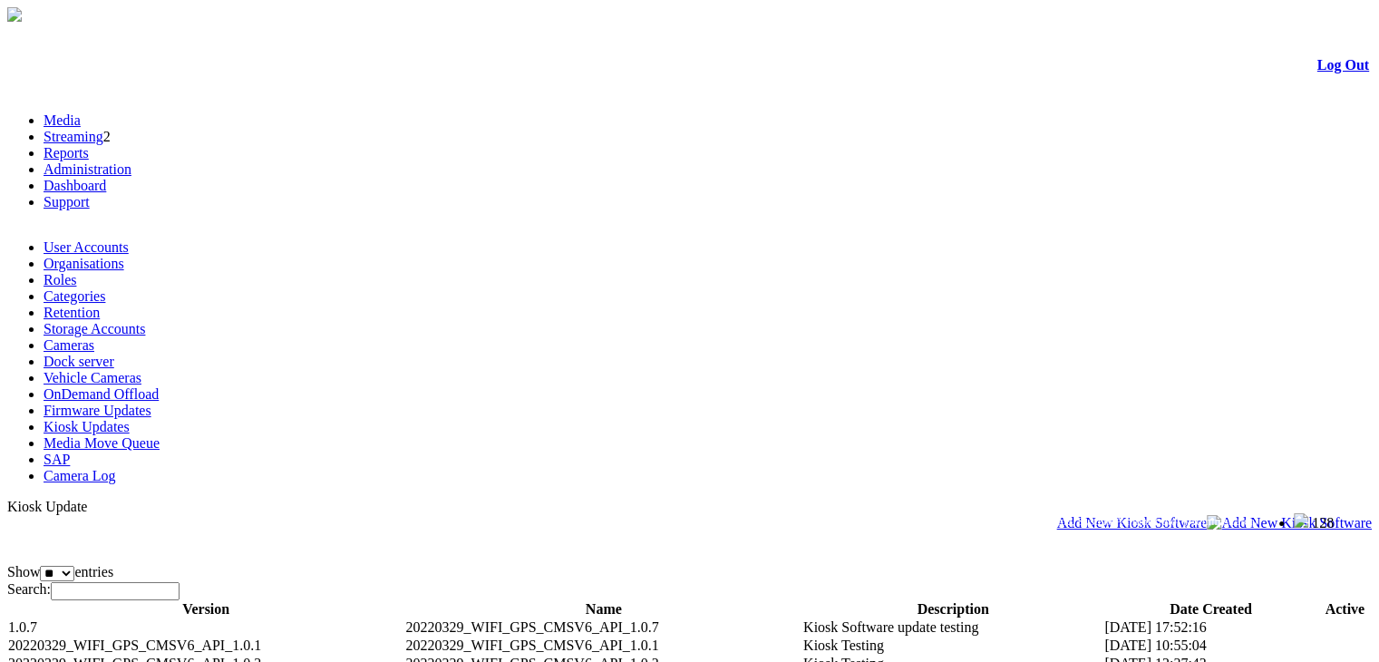
click at [1208, 515] on span "Add New Kiosk Software" at bounding box center [1132, 522] width 151 height 15
